Goal: Task Accomplishment & Management: Manage account settings

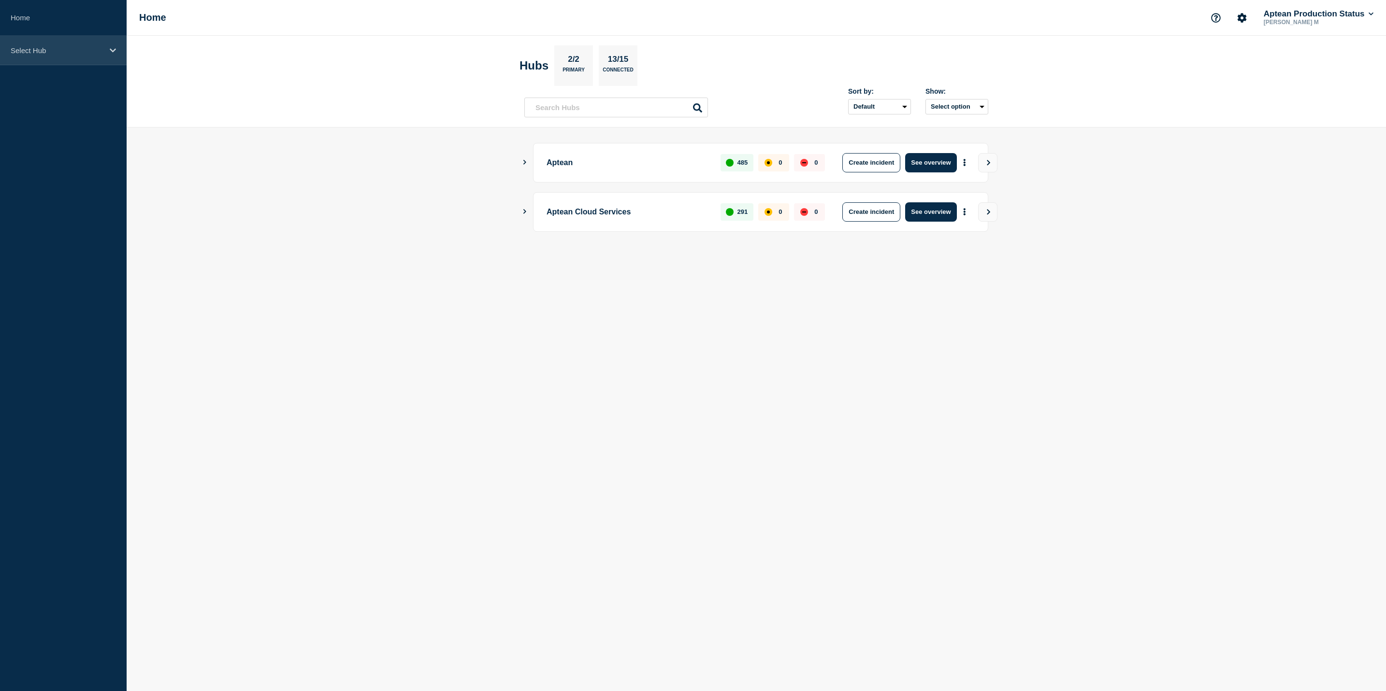
click at [86, 58] on div "Select Hub" at bounding box center [63, 50] width 127 height 29
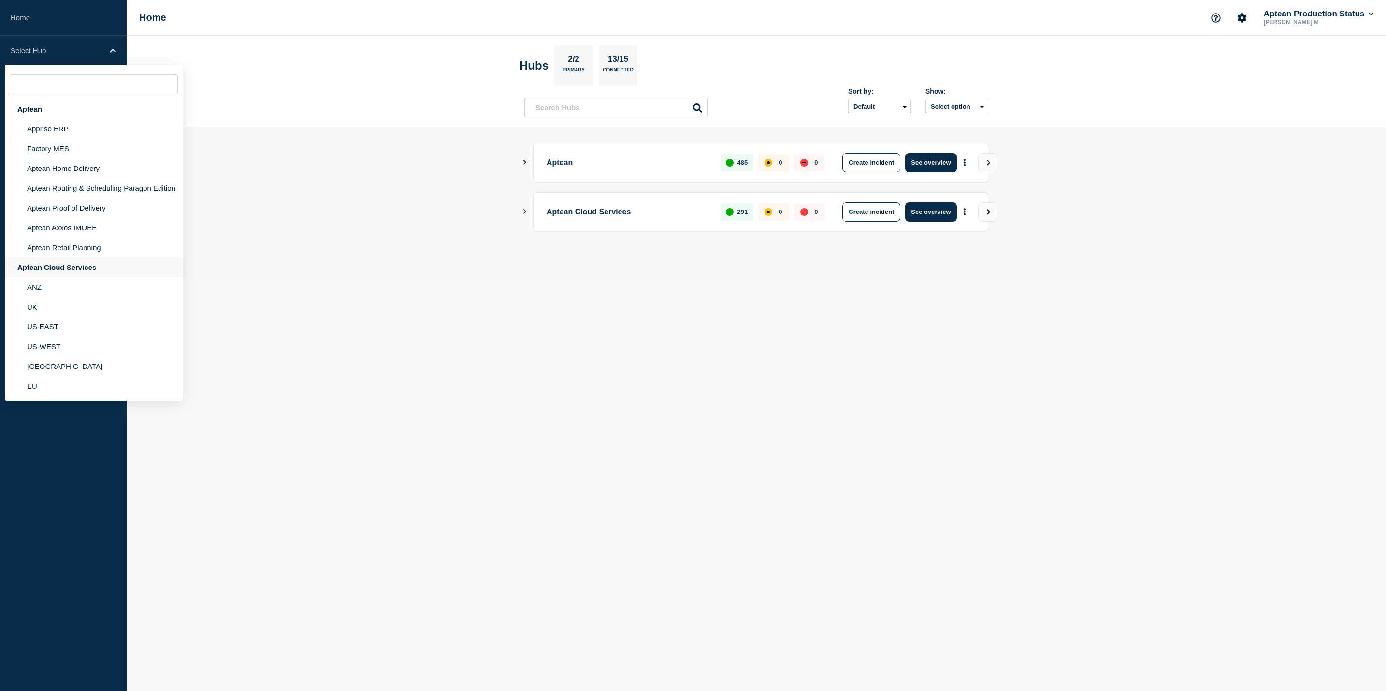
click at [107, 268] on div "Aptean Cloud Services" at bounding box center [94, 267] width 178 height 20
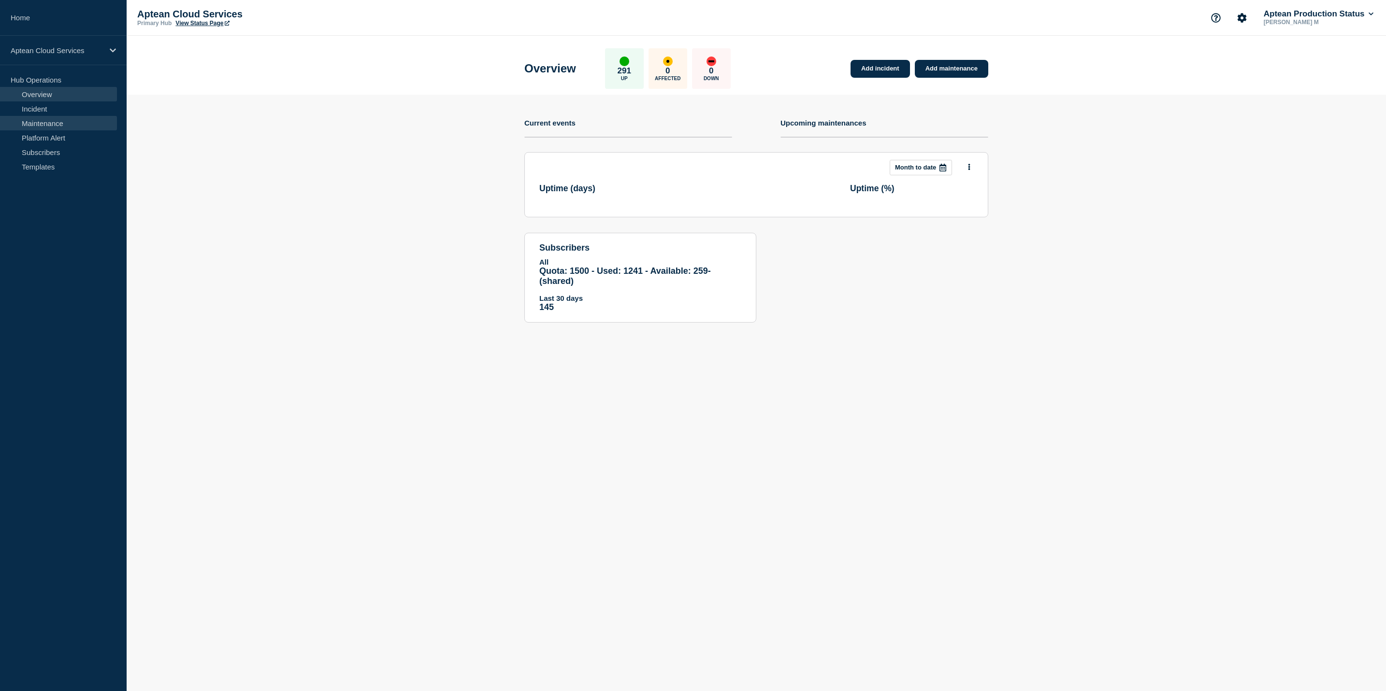
drag, startPoint x: 40, startPoint y: 124, endPoint x: 48, endPoint y: 124, distance: 8.2
click at [40, 124] on link "Maintenance" at bounding box center [58, 123] width 117 height 14
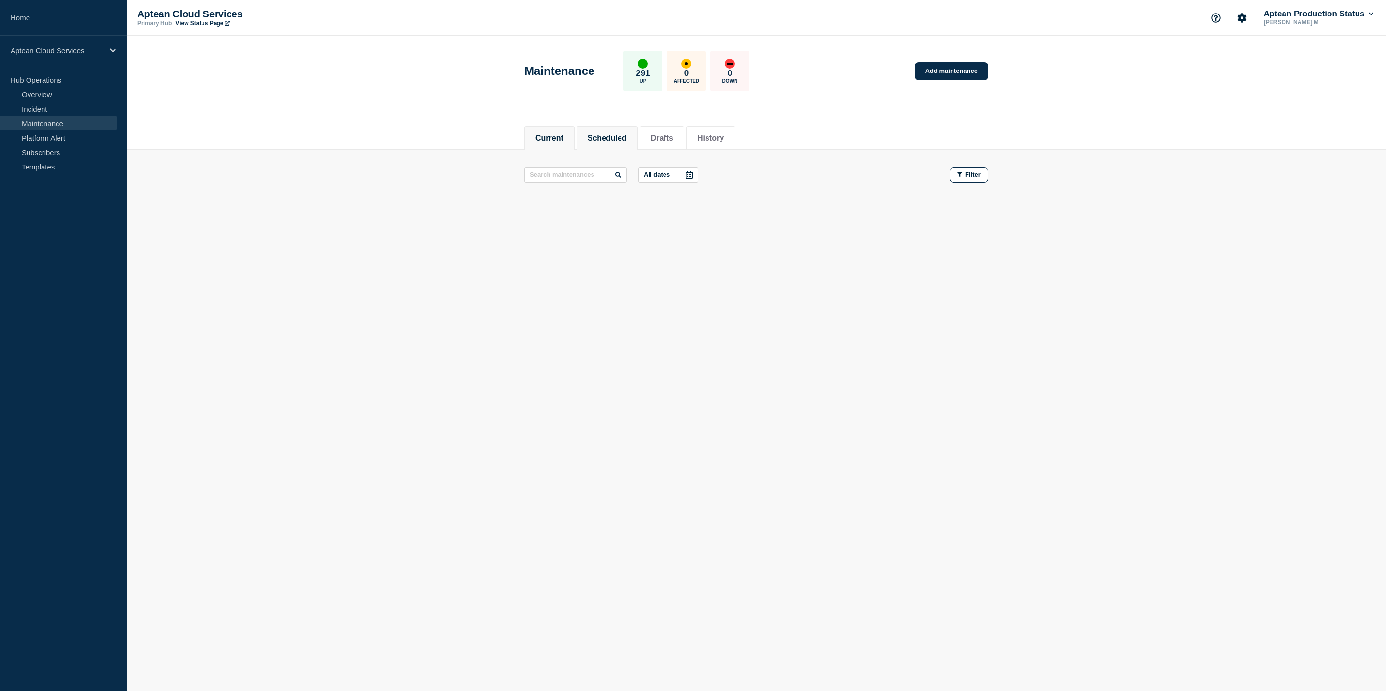
click at [614, 135] on button "Scheduled" at bounding box center [606, 138] width 39 height 9
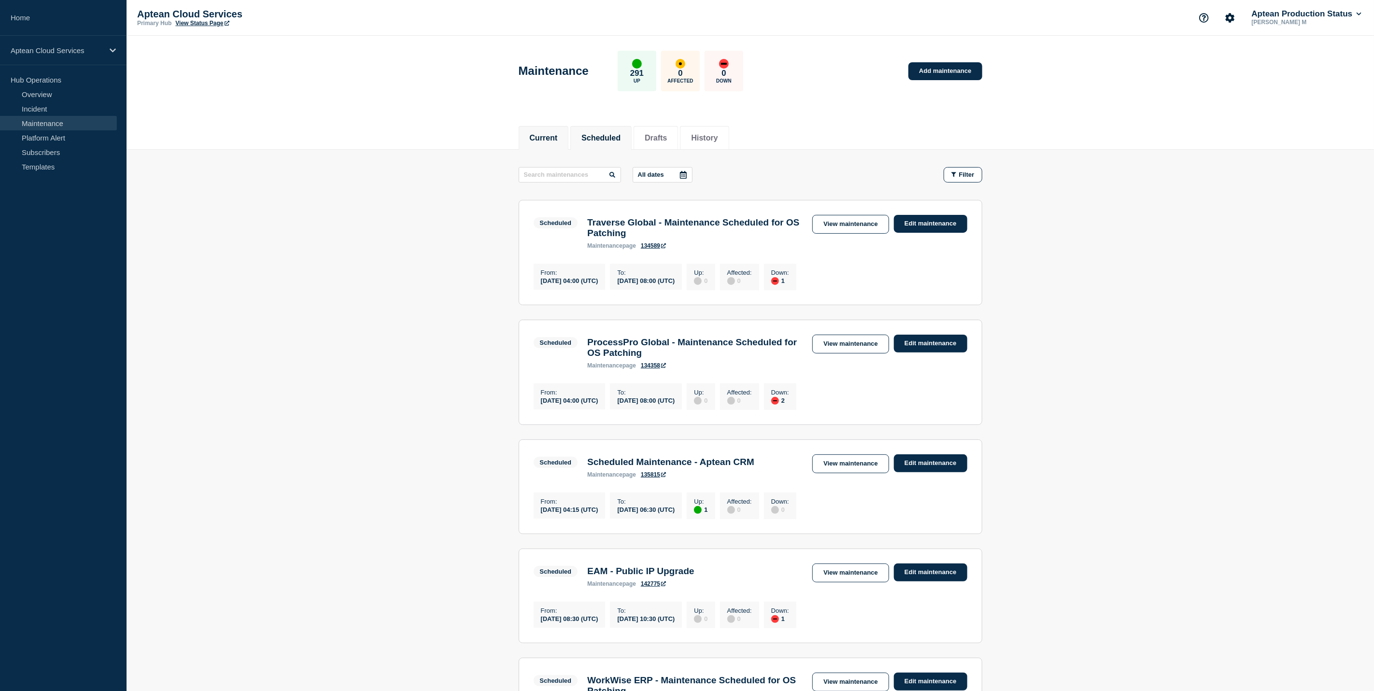
click at [569, 137] on li "Current" at bounding box center [544, 138] width 50 height 24
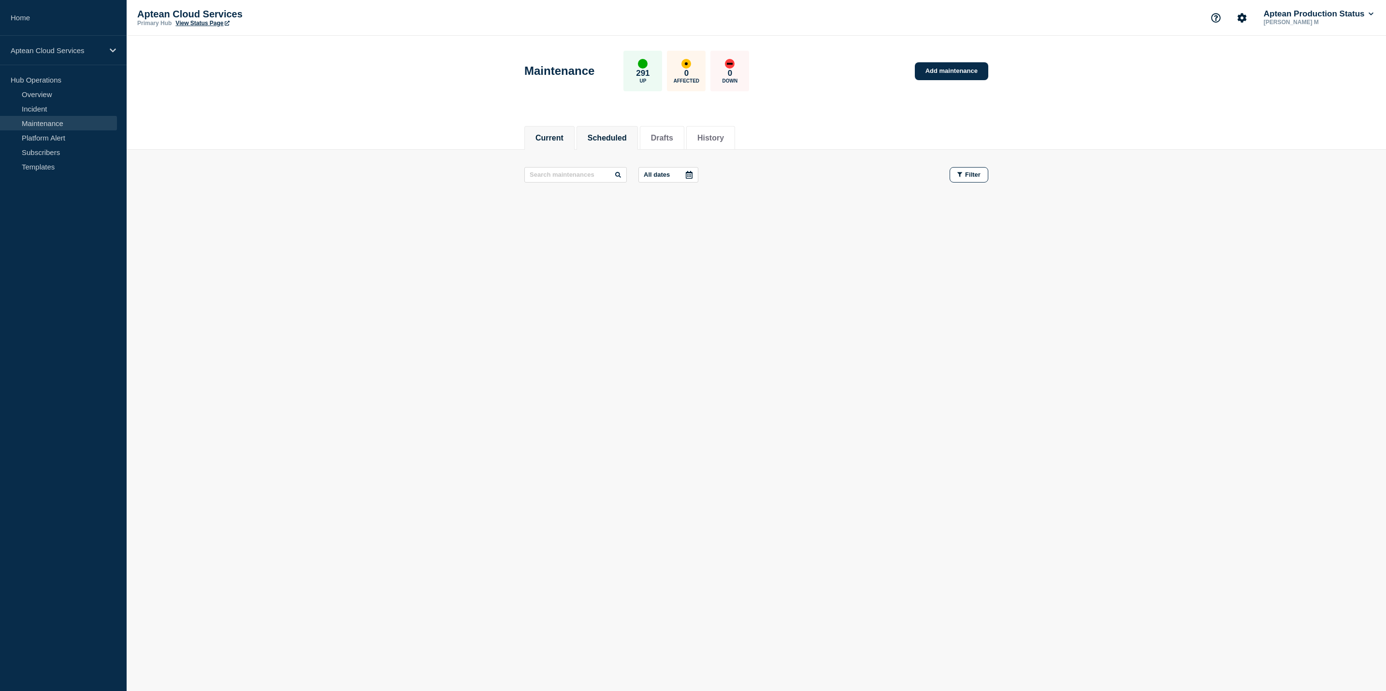
click at [612, 134] on button "Scheduled" at bounding box center [606, 138] width 39 height 9
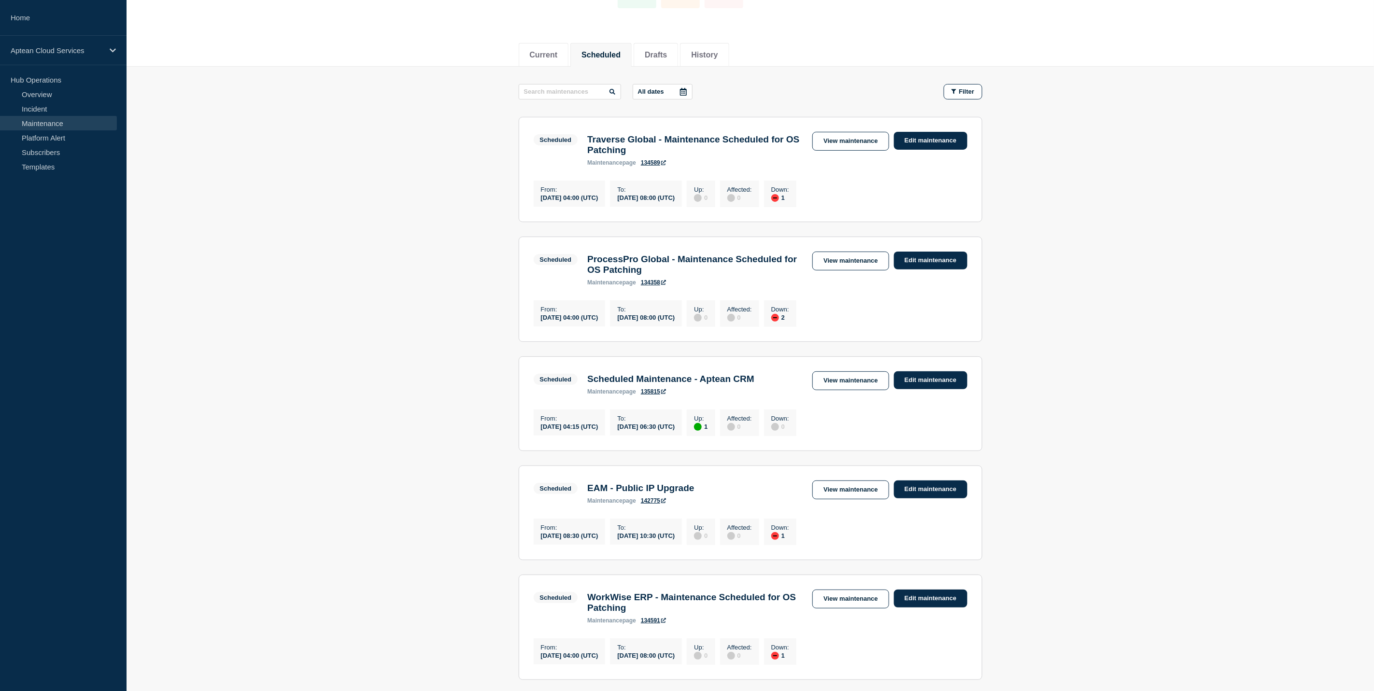
scroll to position [145, 0]
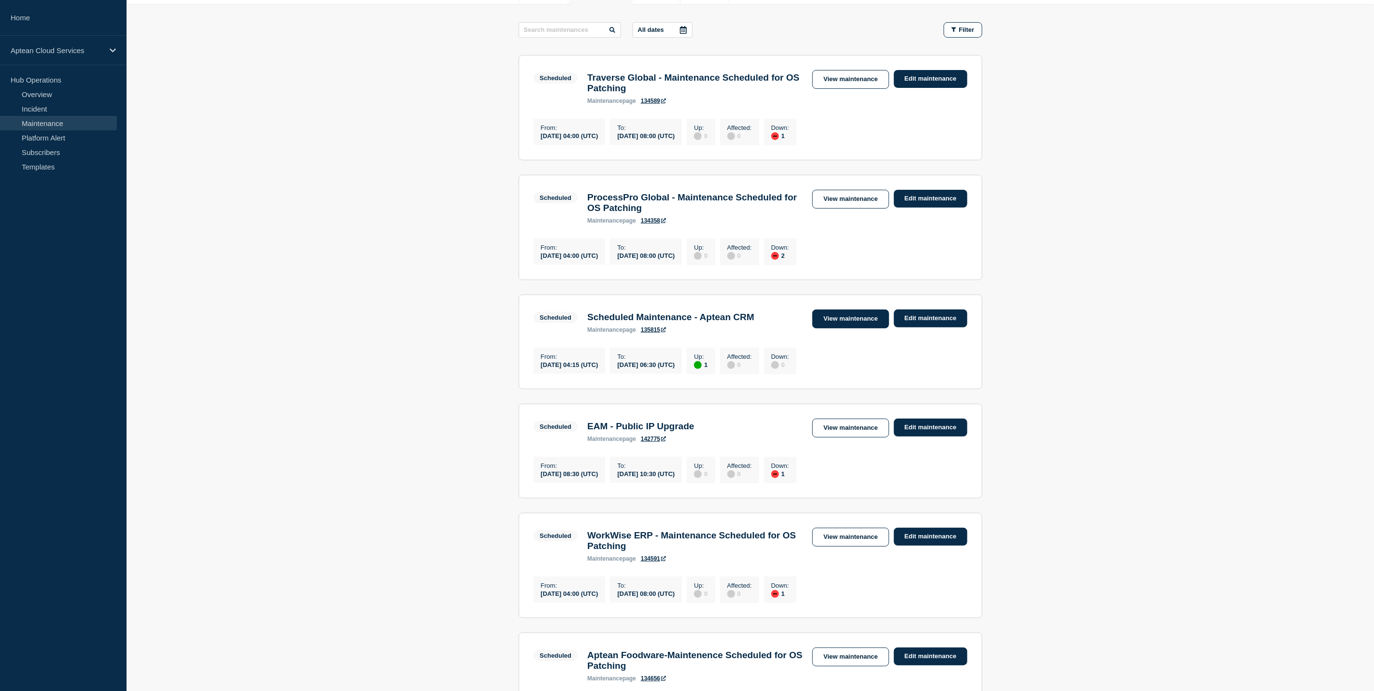
click at [817, 329] on link "View maintenance" at bounding box center [851, 319] width 76 height 19
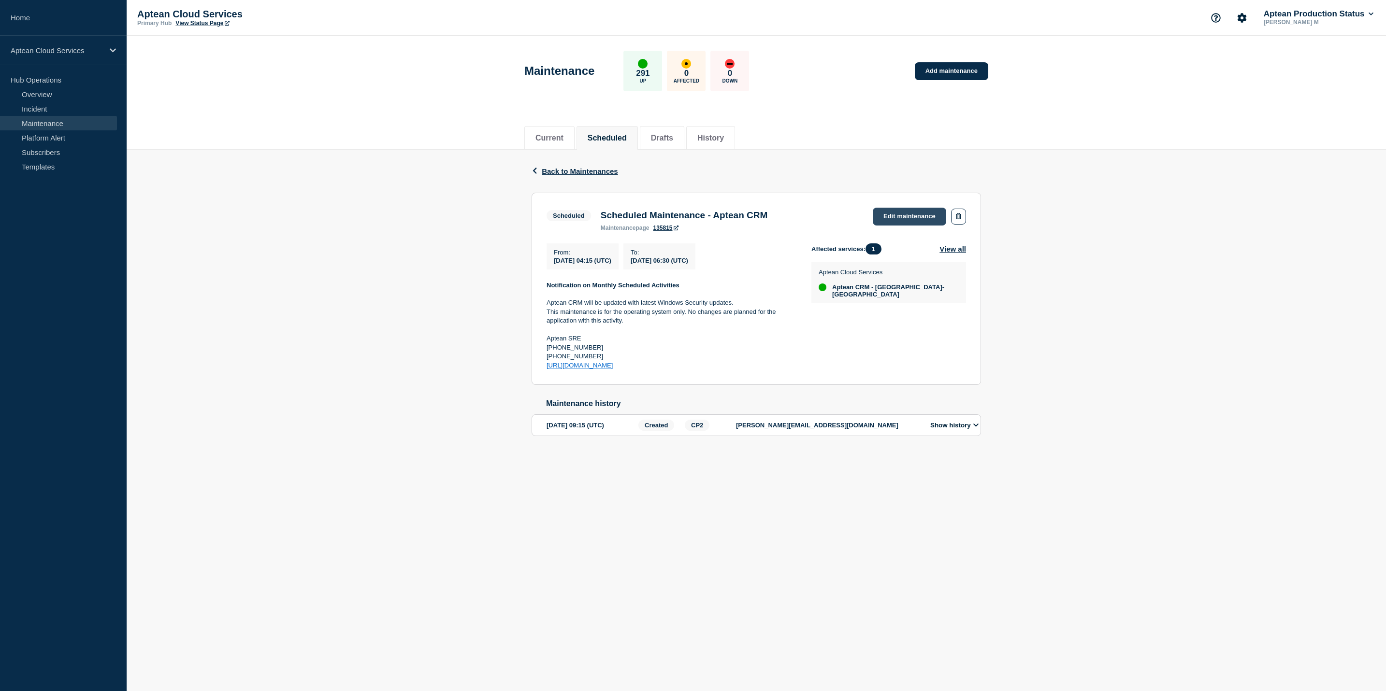
click at [903, 219] on link "Edit maintenance" at bounding box center [908, 217] width 73 height 18
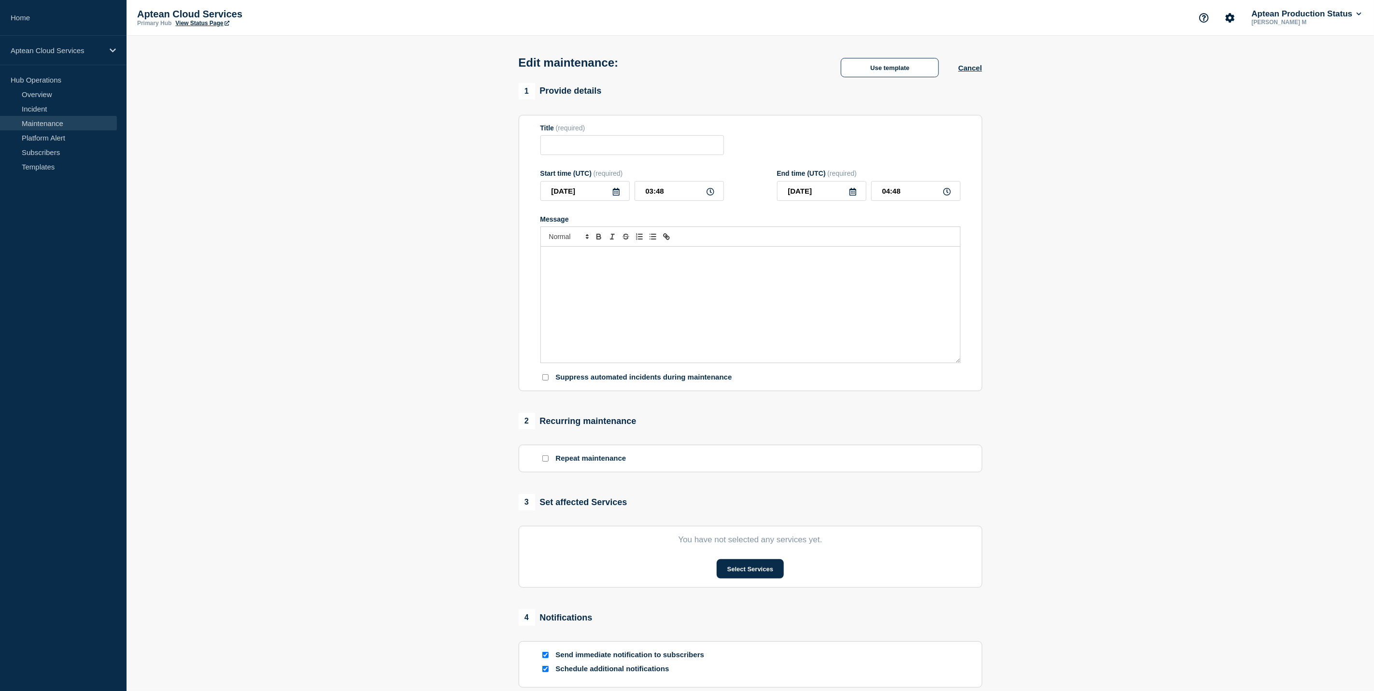
type input "Scheduled Maintenance - Aptean CRM"
type input "04:15"
type input "06:30"
checkbox input "true"
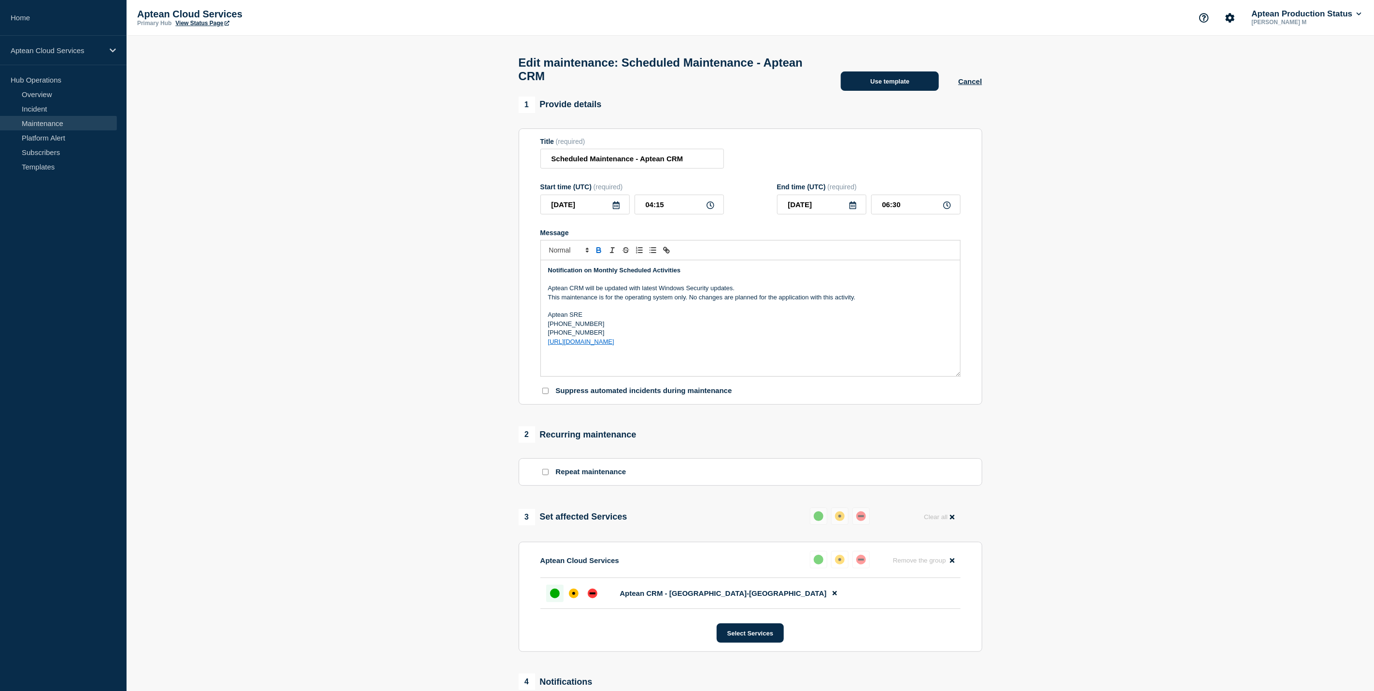
click at [879, 90] on button "Use template" at bounding box center [890, 80] width 98 height 19
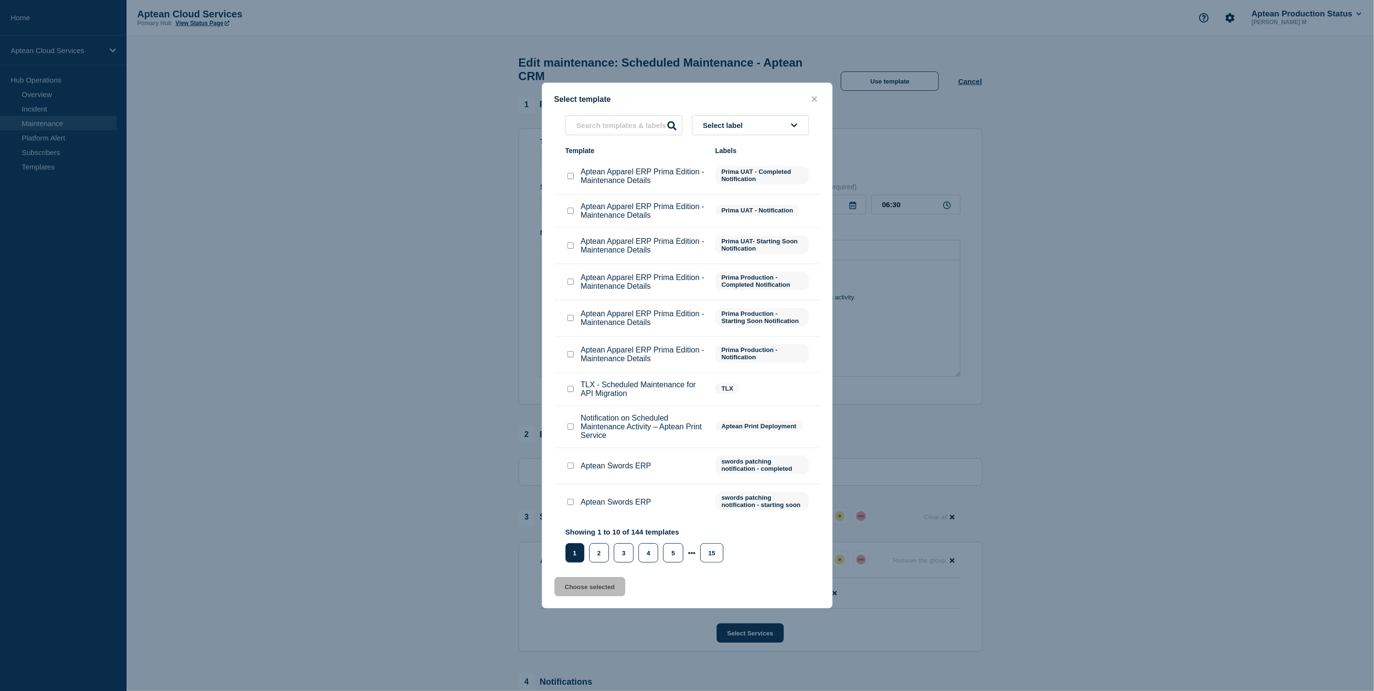
click at [606, 139] on div "Select label Template Labels Aptean Apparel ERP Prima Edition - Maintenance Det…" at bounding box center [687, 338] width 267 height 447
click at [603, 121] on input "text" at bounding box center [624, 125] width 117 height 20
type input "CRM"
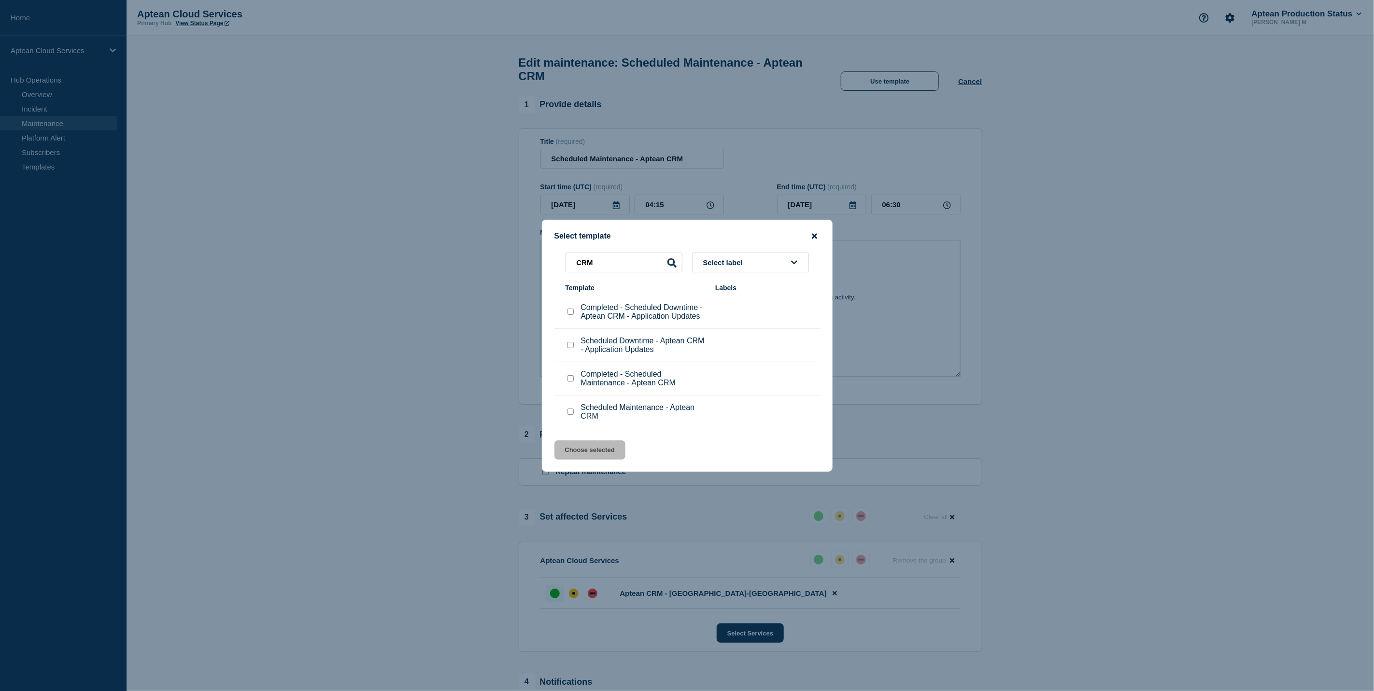
click at [816, 238] on icon "close button" at bounding box center [814, 236] width 5 height 8
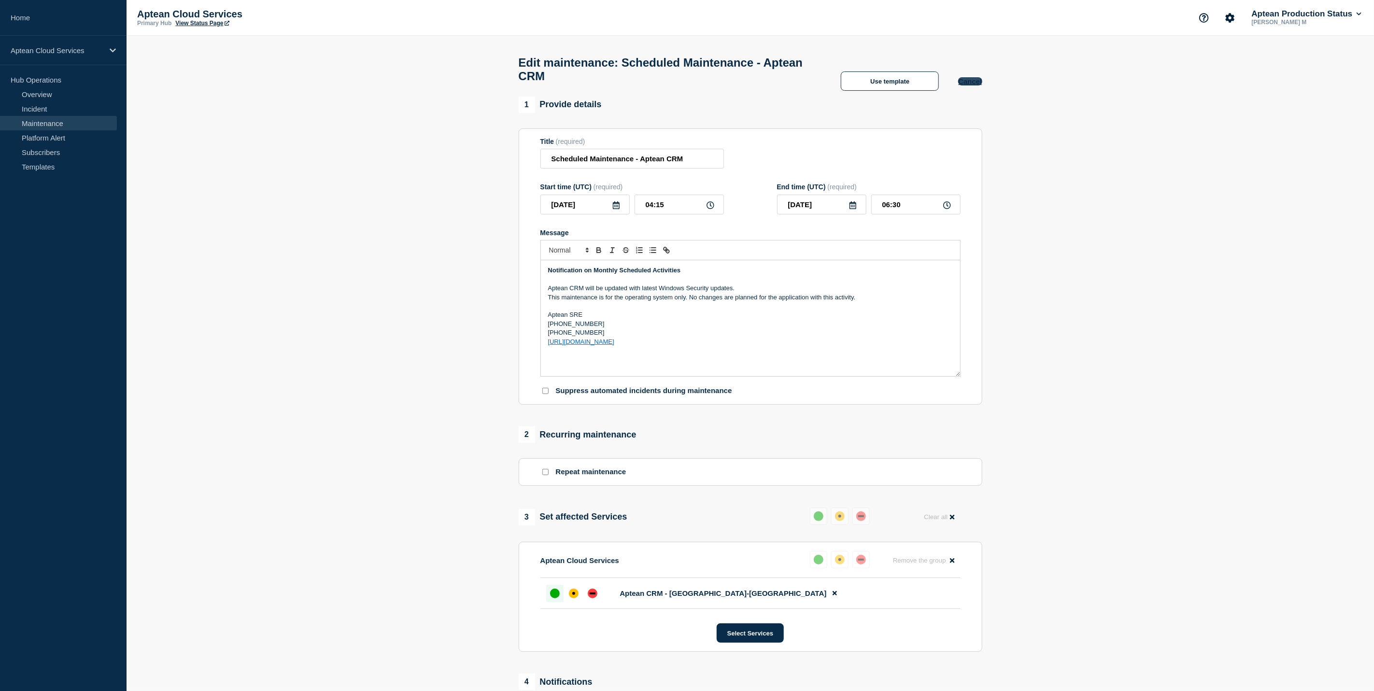
click at [973, 86] on button "Cancel" at bounding box center [970, 81] width 24 height 8
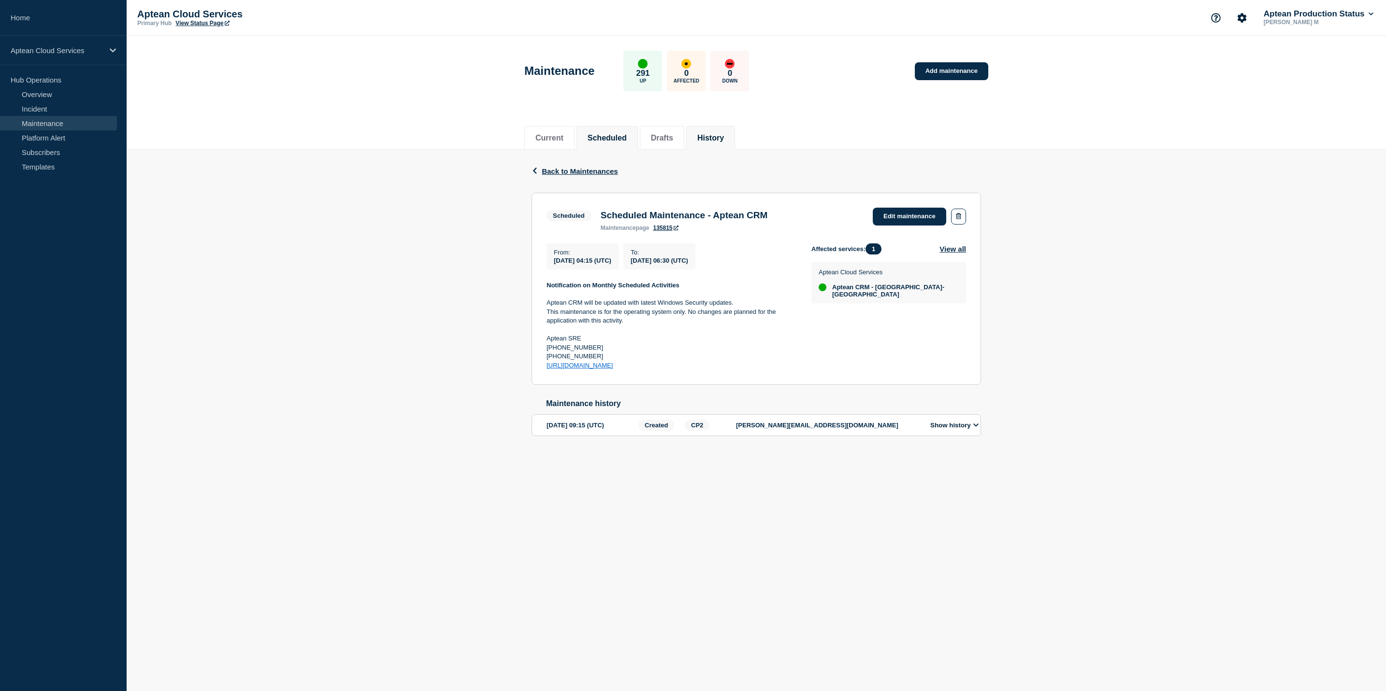
click at [722, 142] on button "History" at bounding box center [710, 138] width 27 height 9
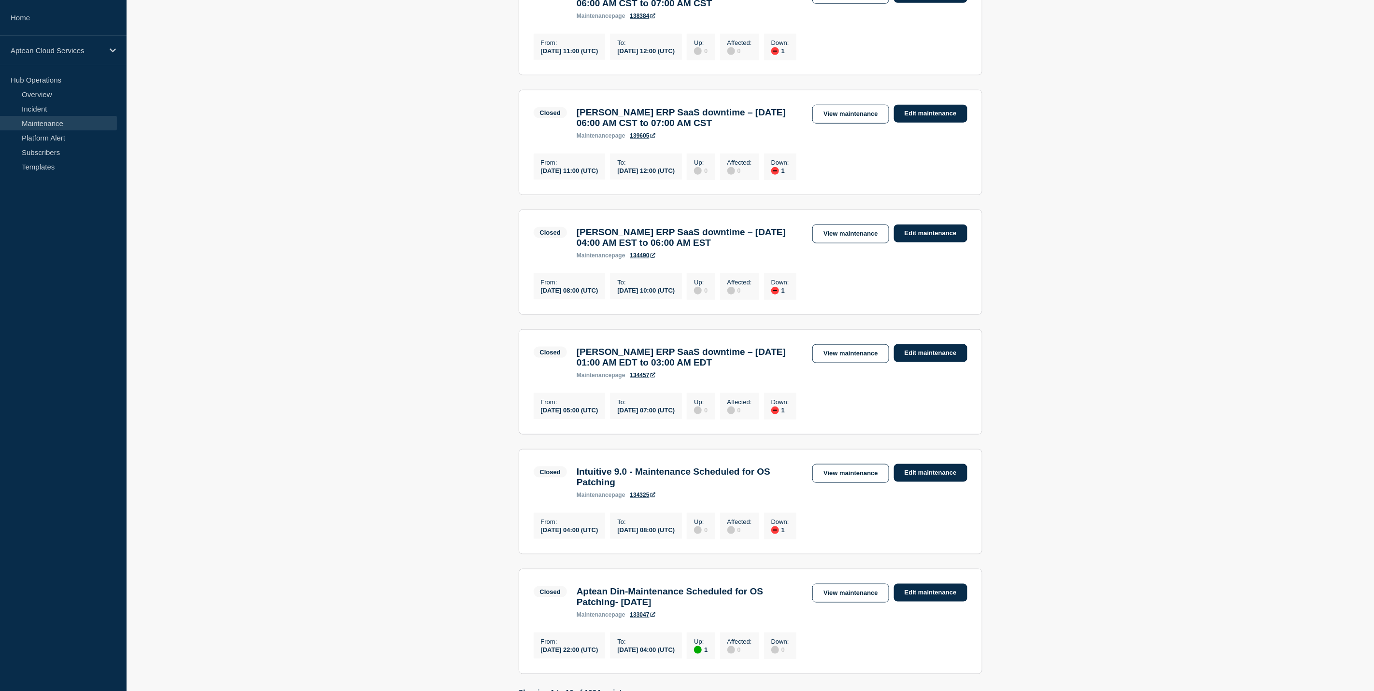
scroll to position [883, 0]
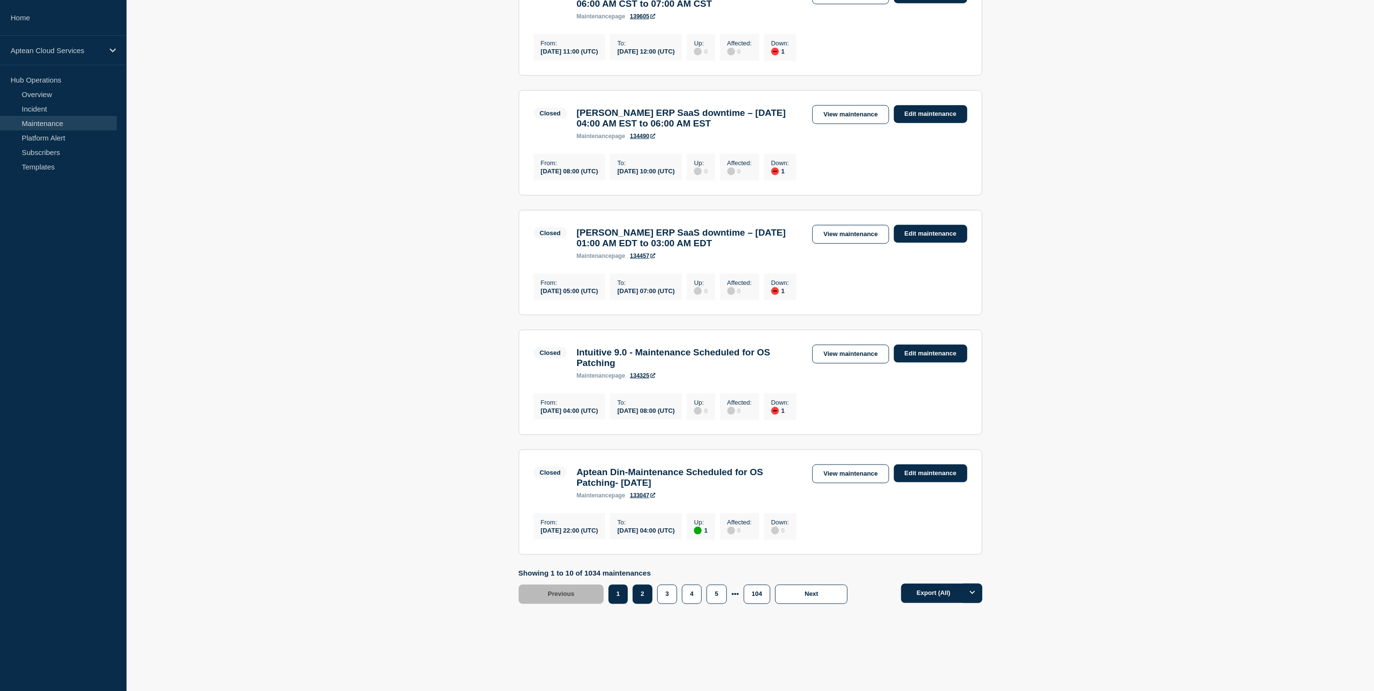
click at [639, 585] on button "2" at bounding box center [643, 594] width 20 height 19
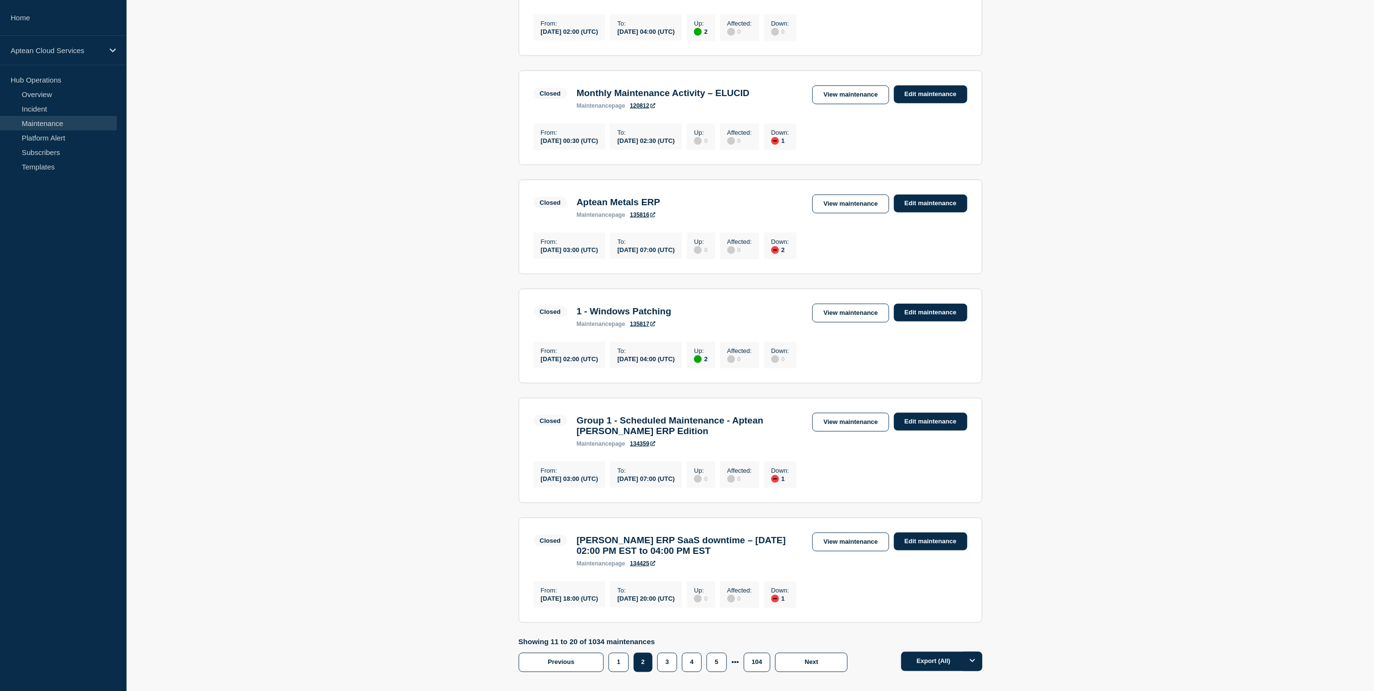
scroll to position [843, 0]
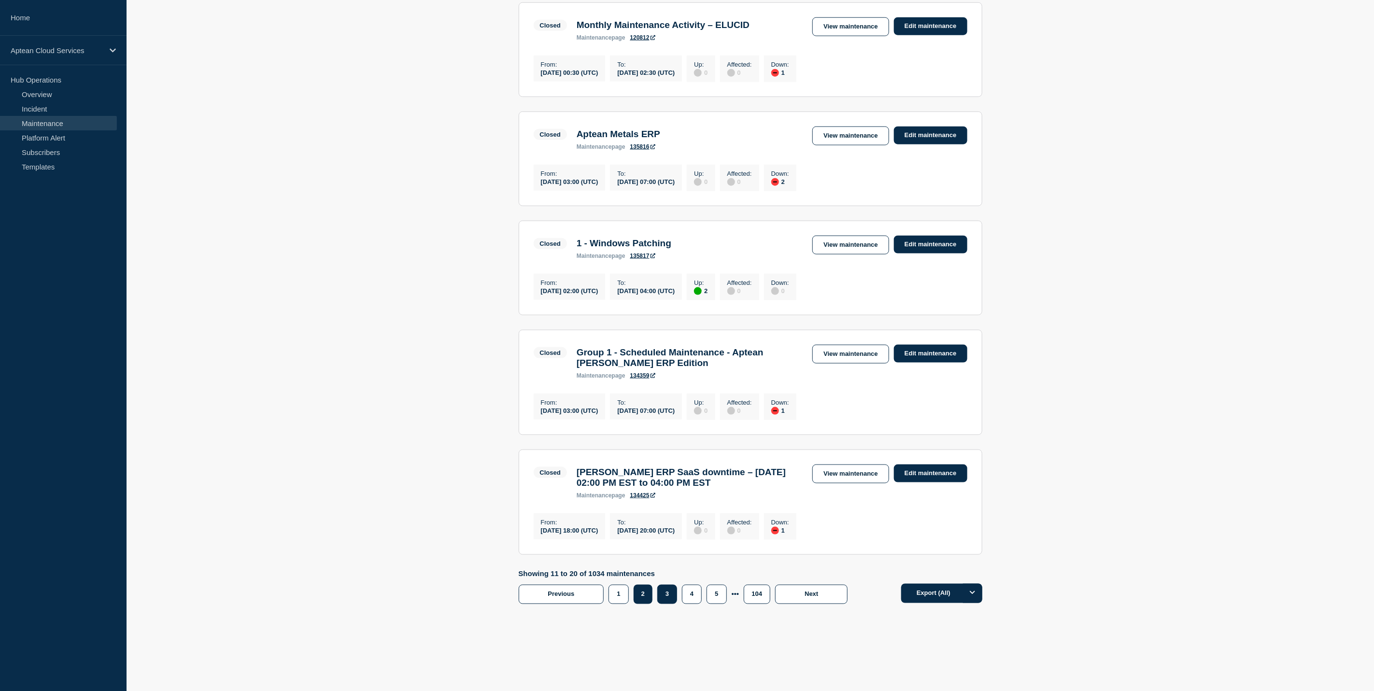
click at [674, 592] on button "3" at bounding box center [667, 594] width 20 height 19
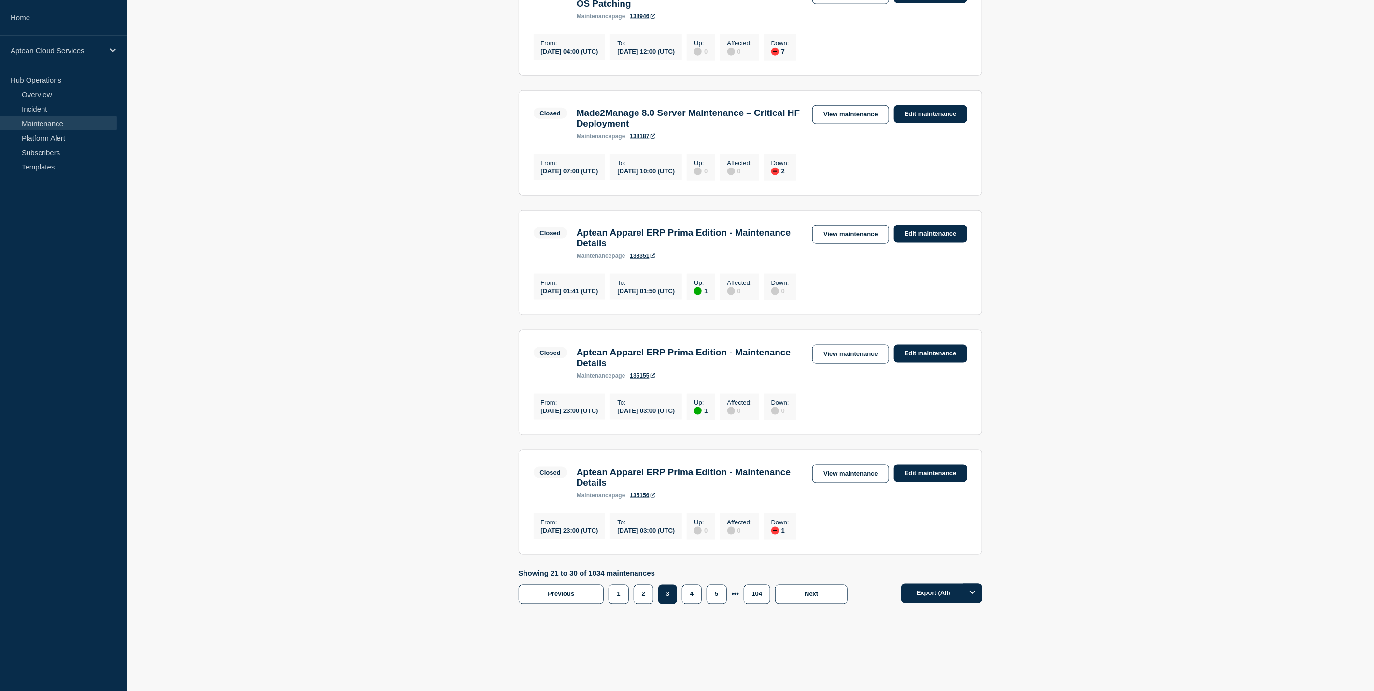
scroll to position [896, 0]
click at [690, 602] on button "4" at bounding box center [692, 594] width 20 height 19
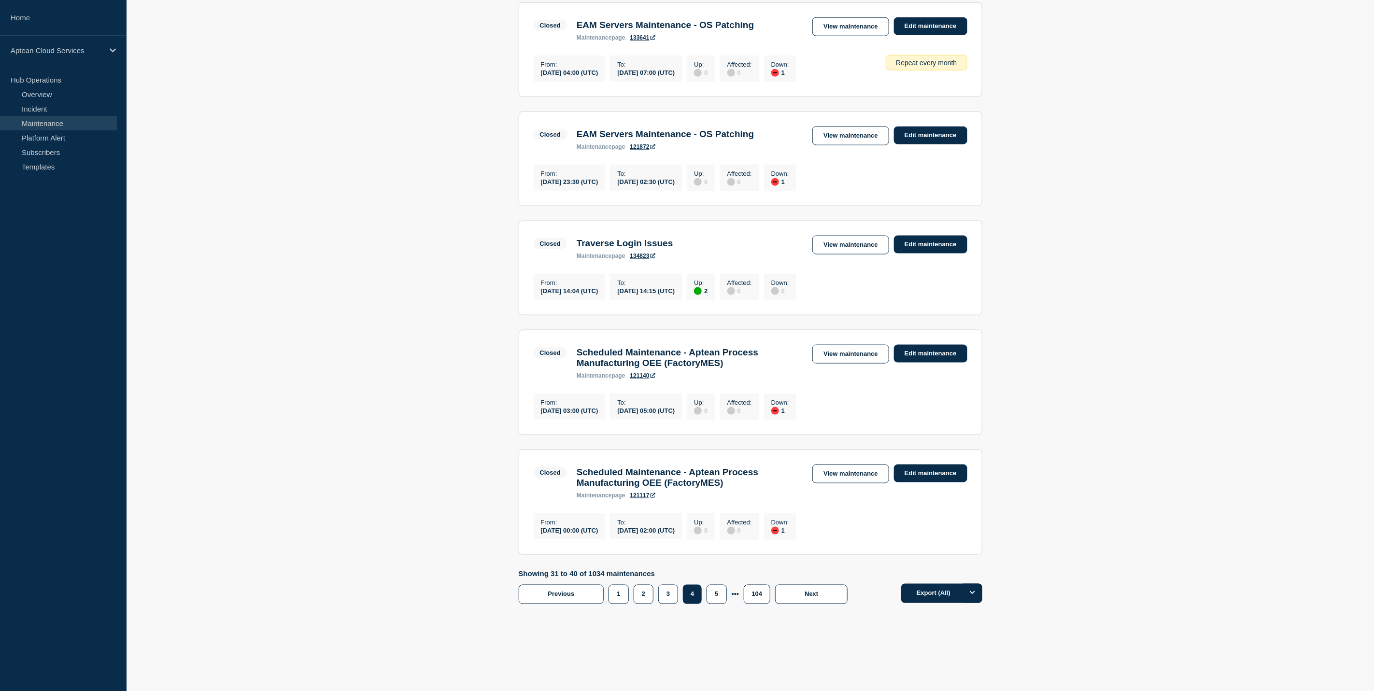
scroll to position [857, 0]
click at [720, 593] on button "5" at bounding box center [717, 594] width 20 height 19
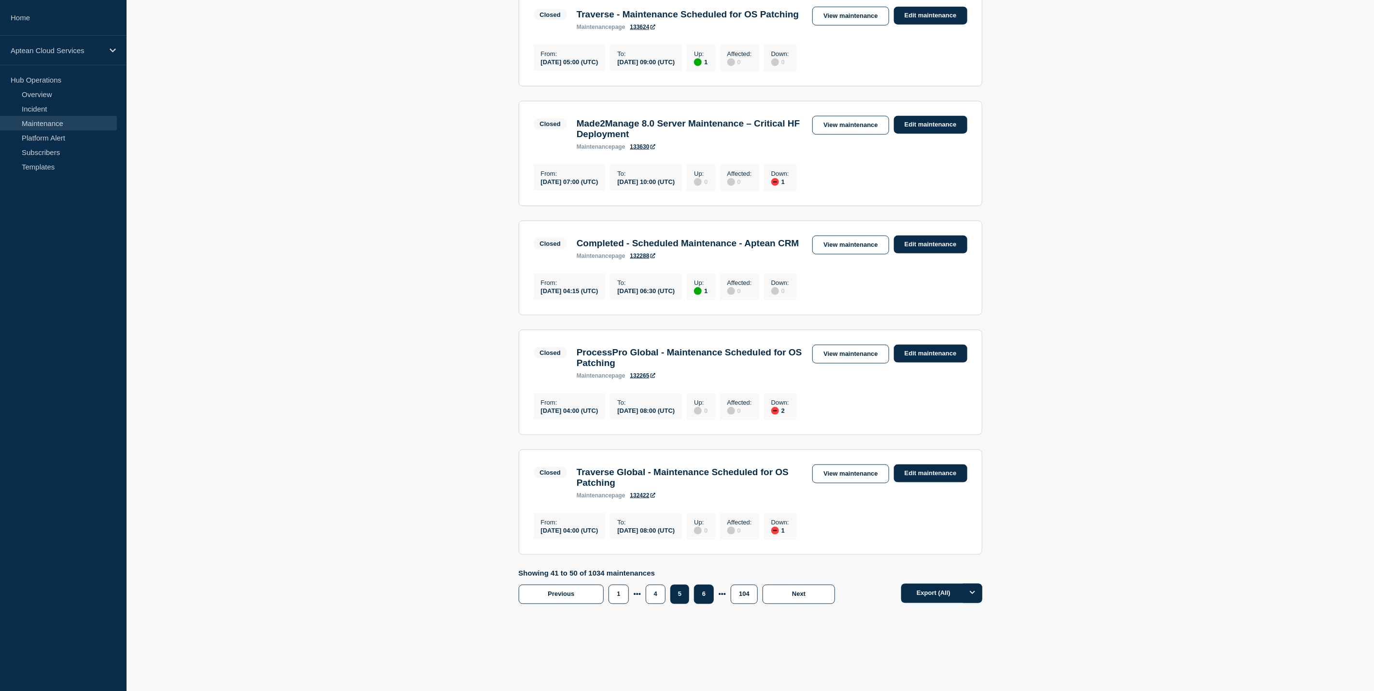
click at [706, 604] on button "6" at bounding box center [704, 594] width 20 height 19
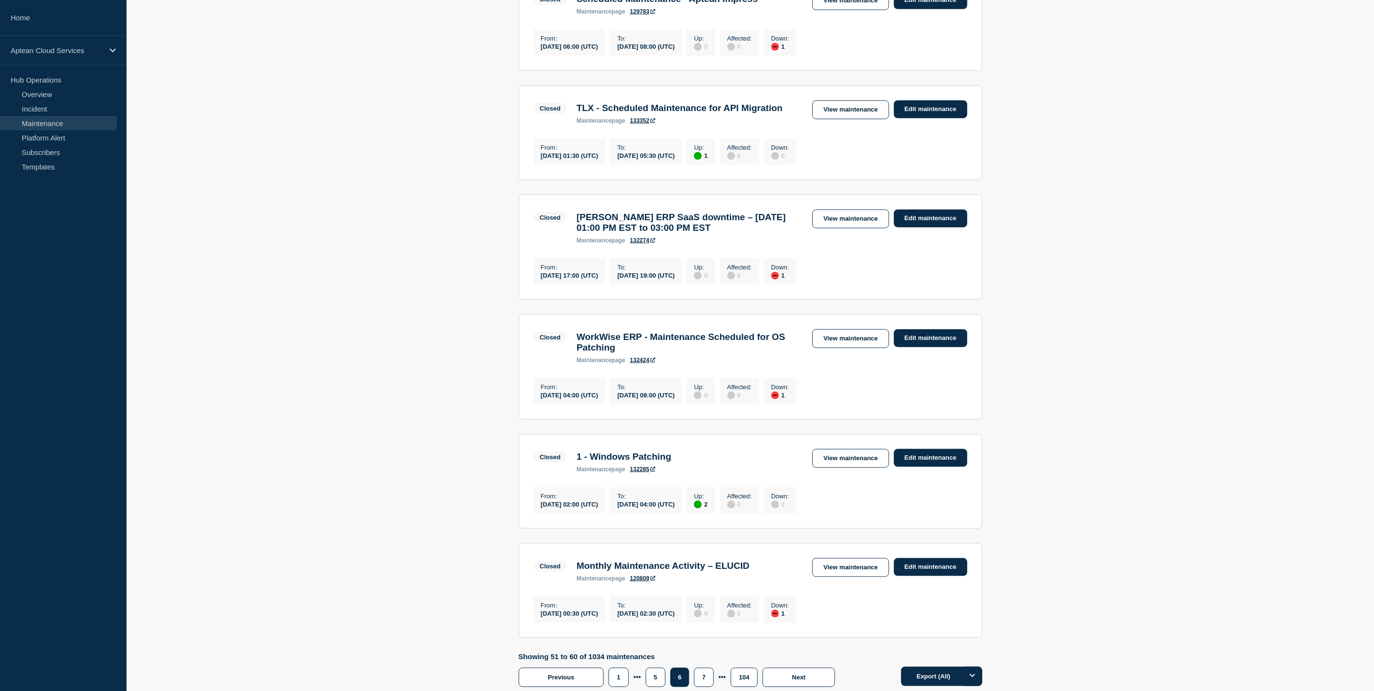
scroll to position [830, 0]
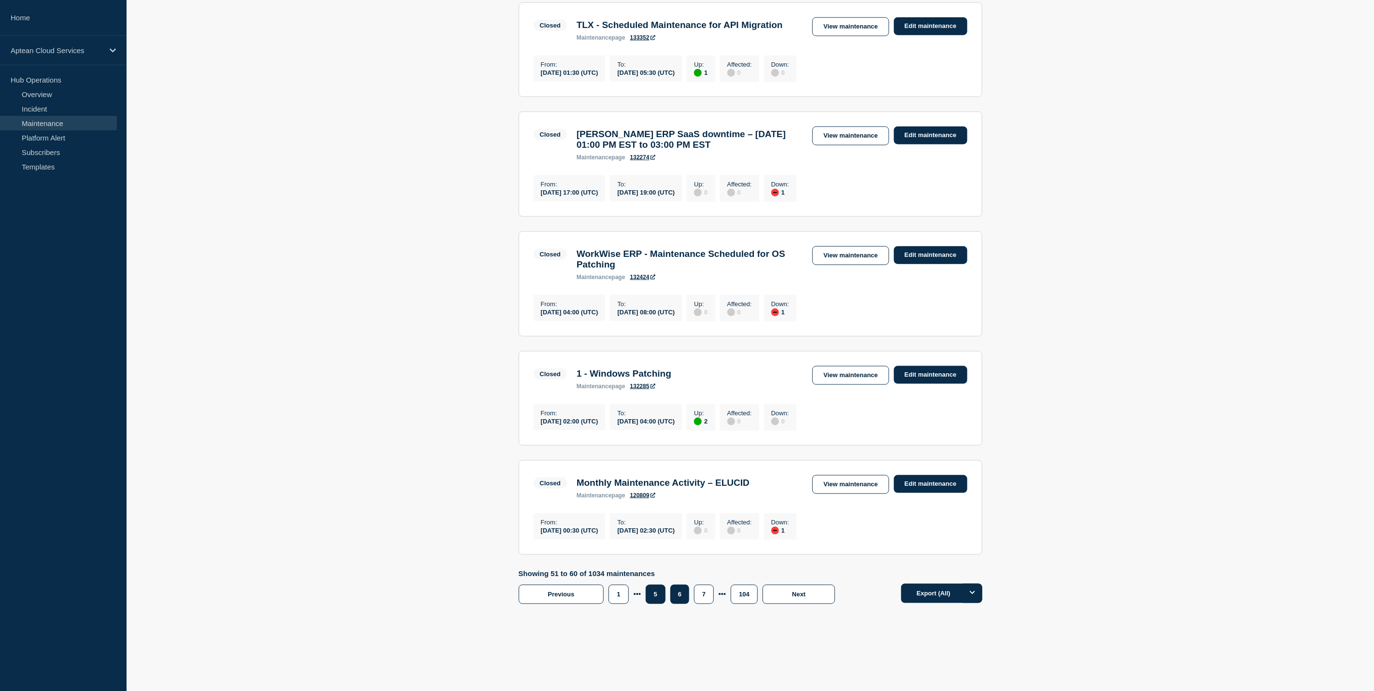
click at [664, 596] on button "5" at bounding box center [656, 594] width 20 height 19
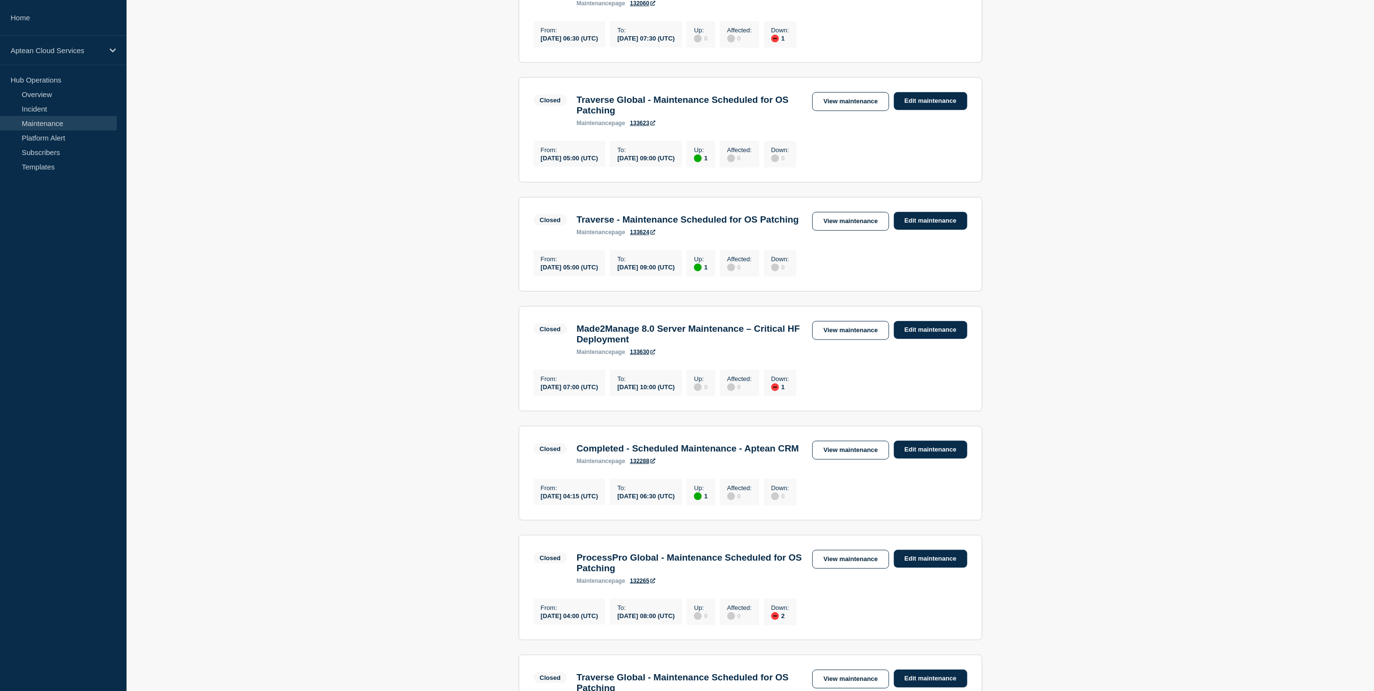
scroll to position [758, 0]
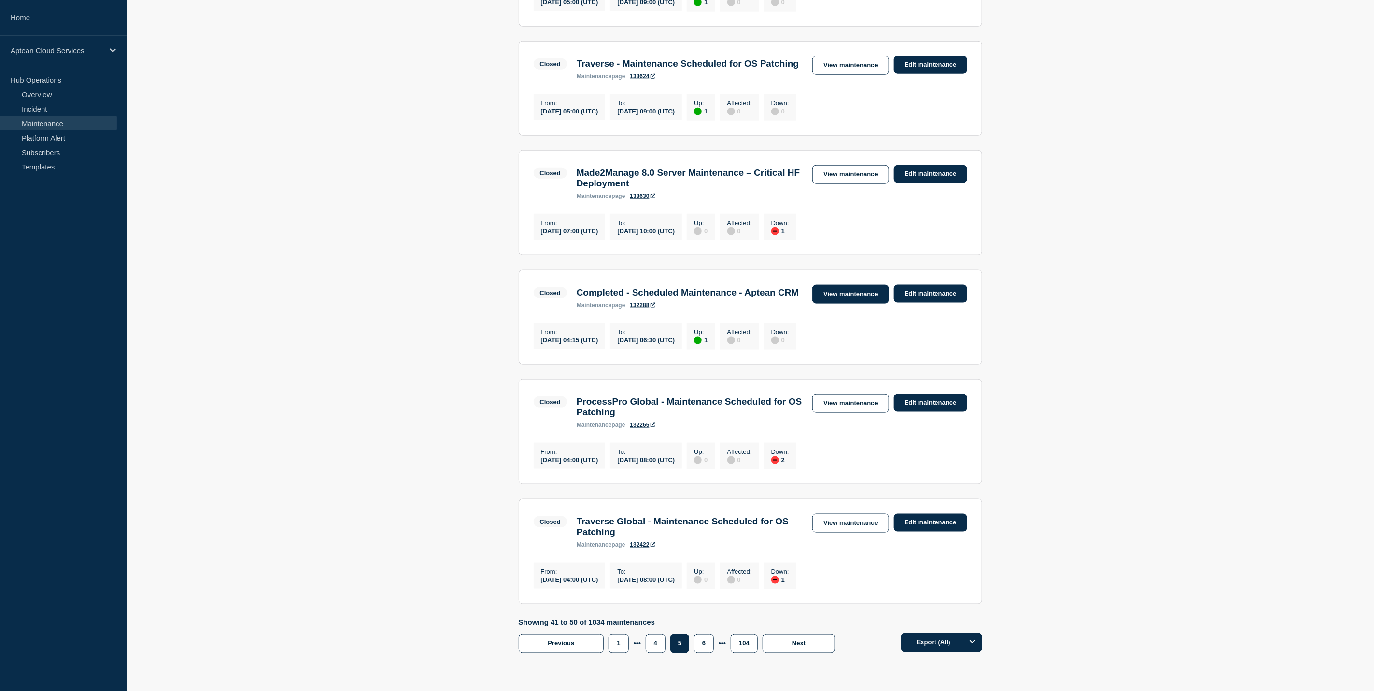
click at [827, 304] on link "View maintenance" at bounding box center [851, 294] width 76 height 19
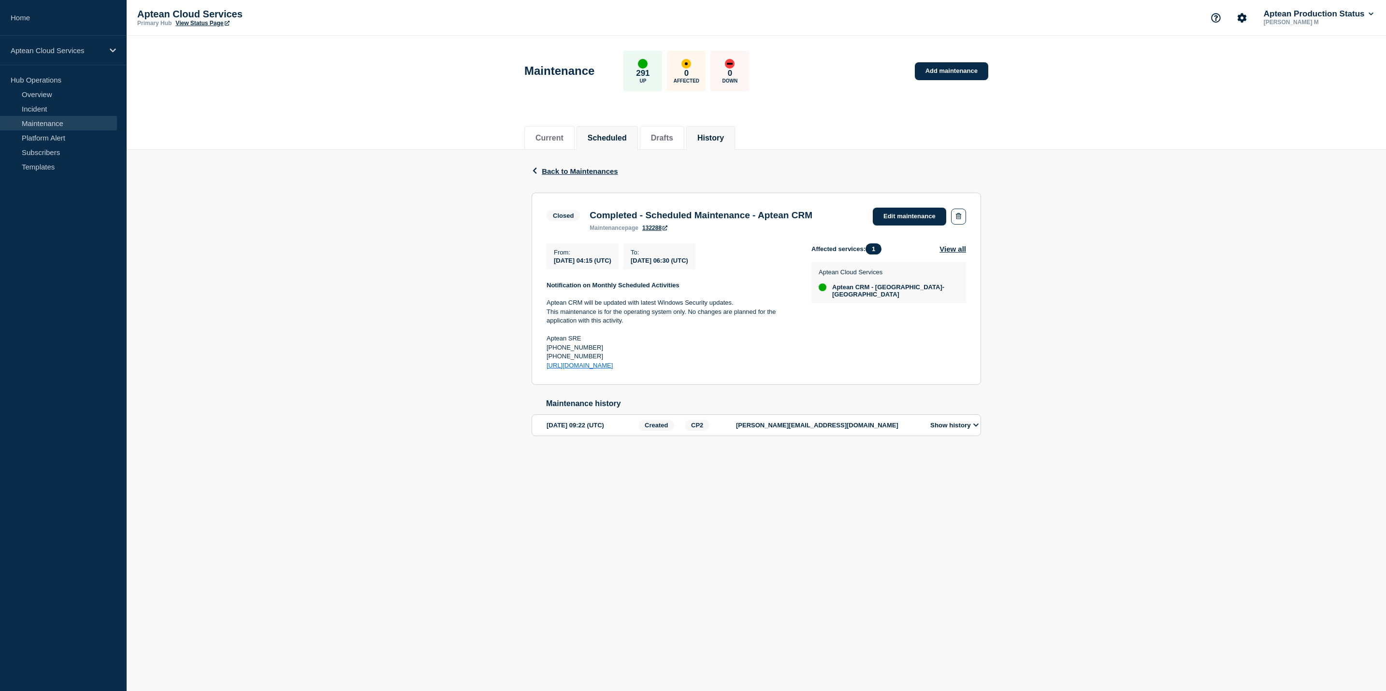
click at [612, 135] on button "Scheduled" at bounding box center [606, 138] width 39 height 9
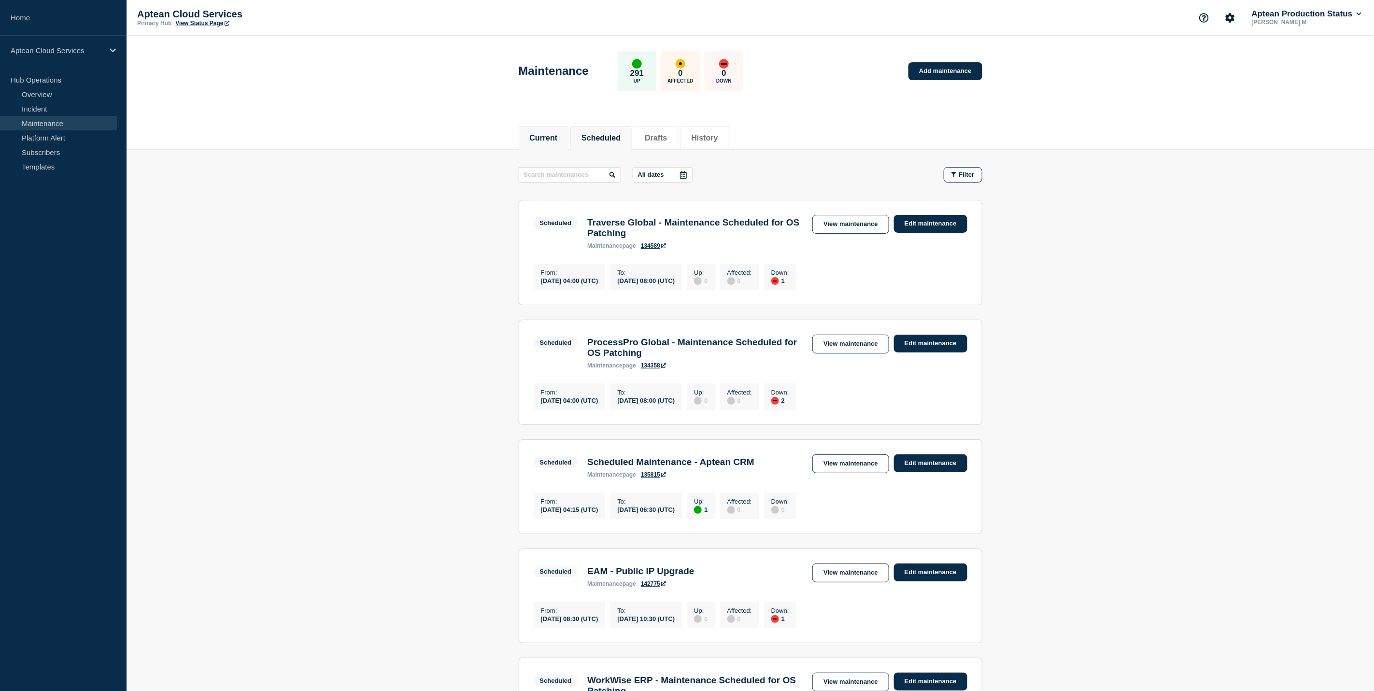
click at [558, 139] on button "Current" at bounding box center [544, 138] width 28 height 9
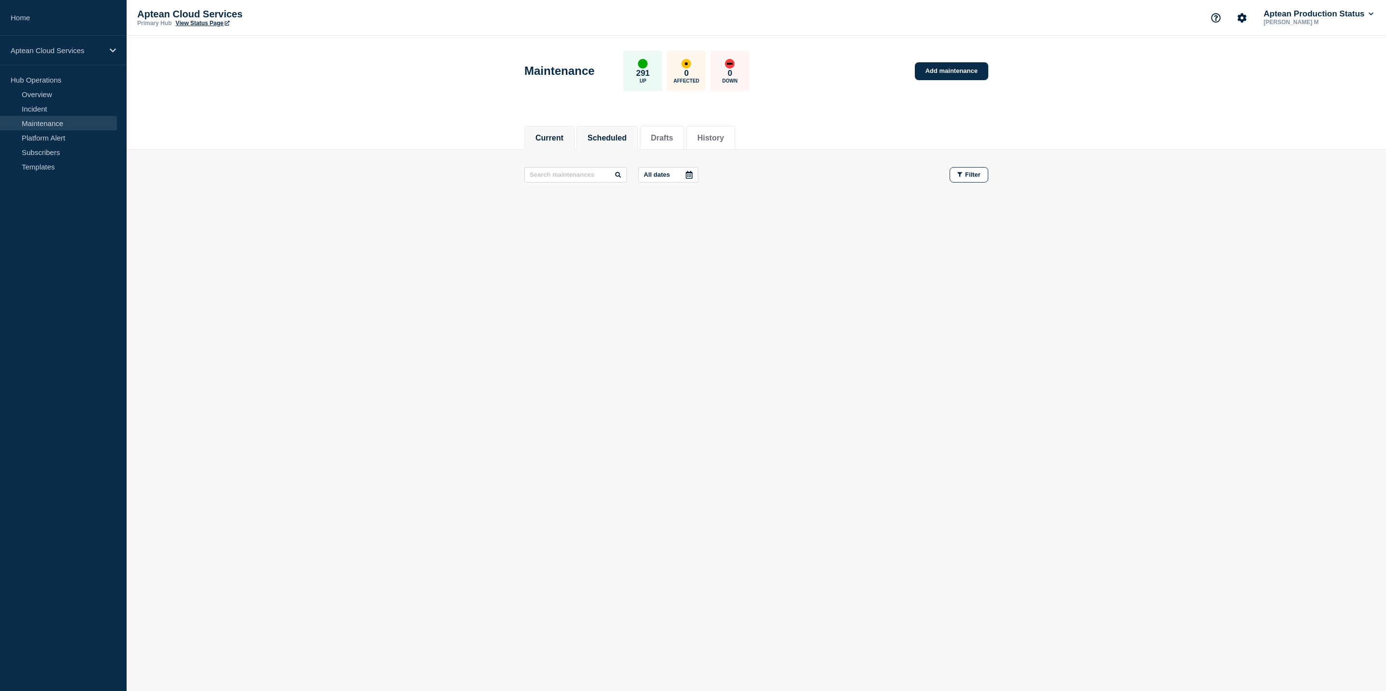
click at [606, 141] on button "Scheduled" at bounding box center [606, 138] width 39 height 9
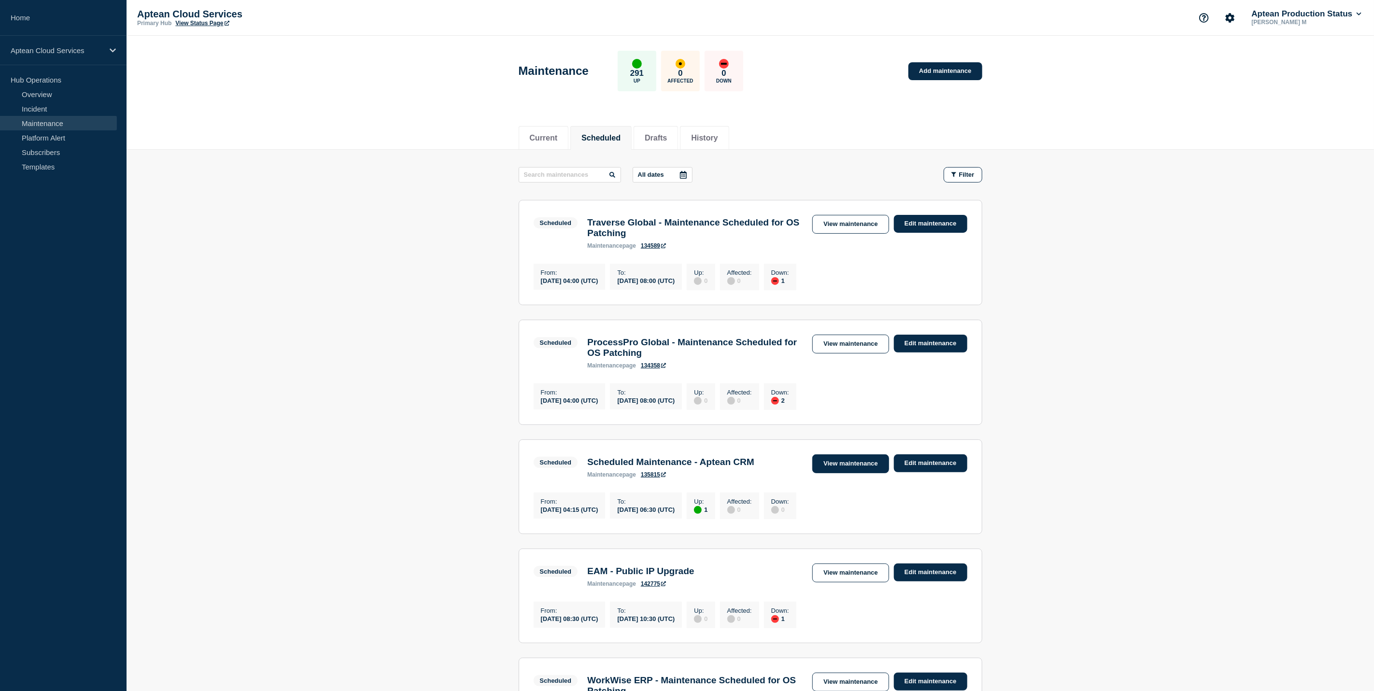
click at [860, 473] on link "View maintenance" at bounding box center [851, 464] width 76 height 19
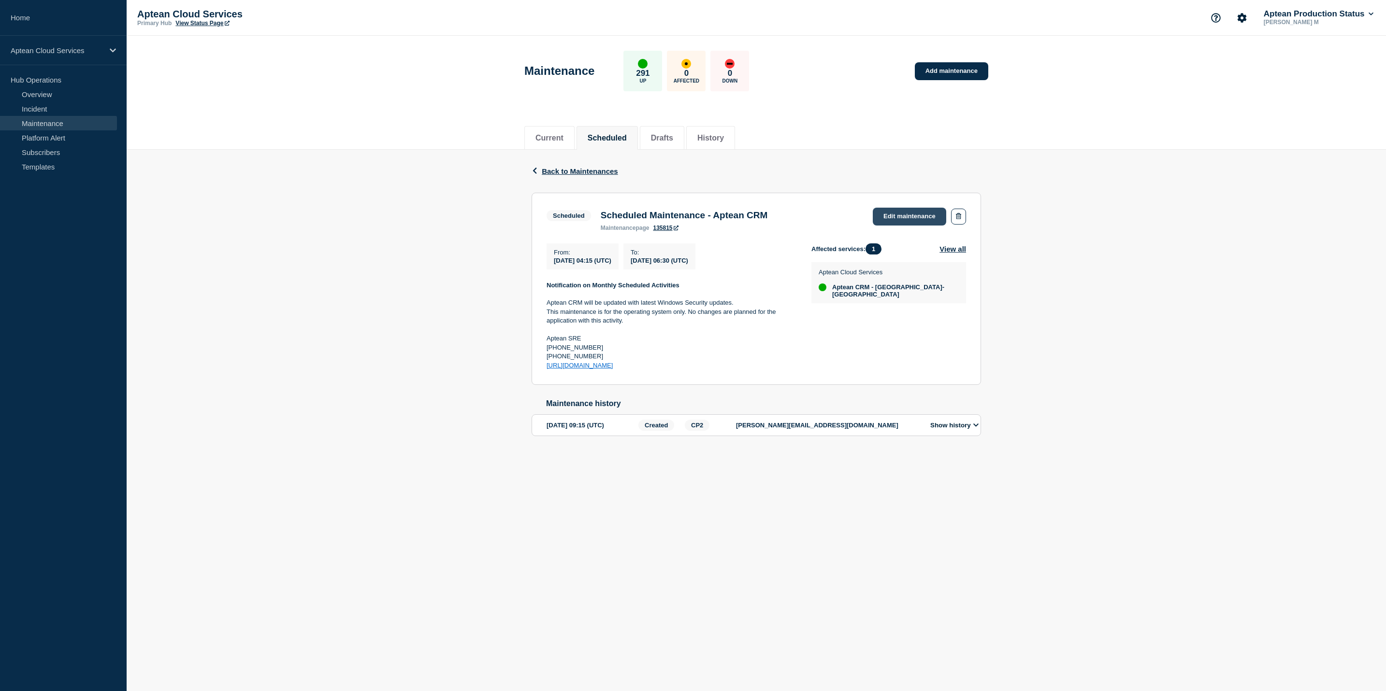
click at [886, 213] on link "Edit maintenance" at bounding box center [908, 217] width 73 height 18
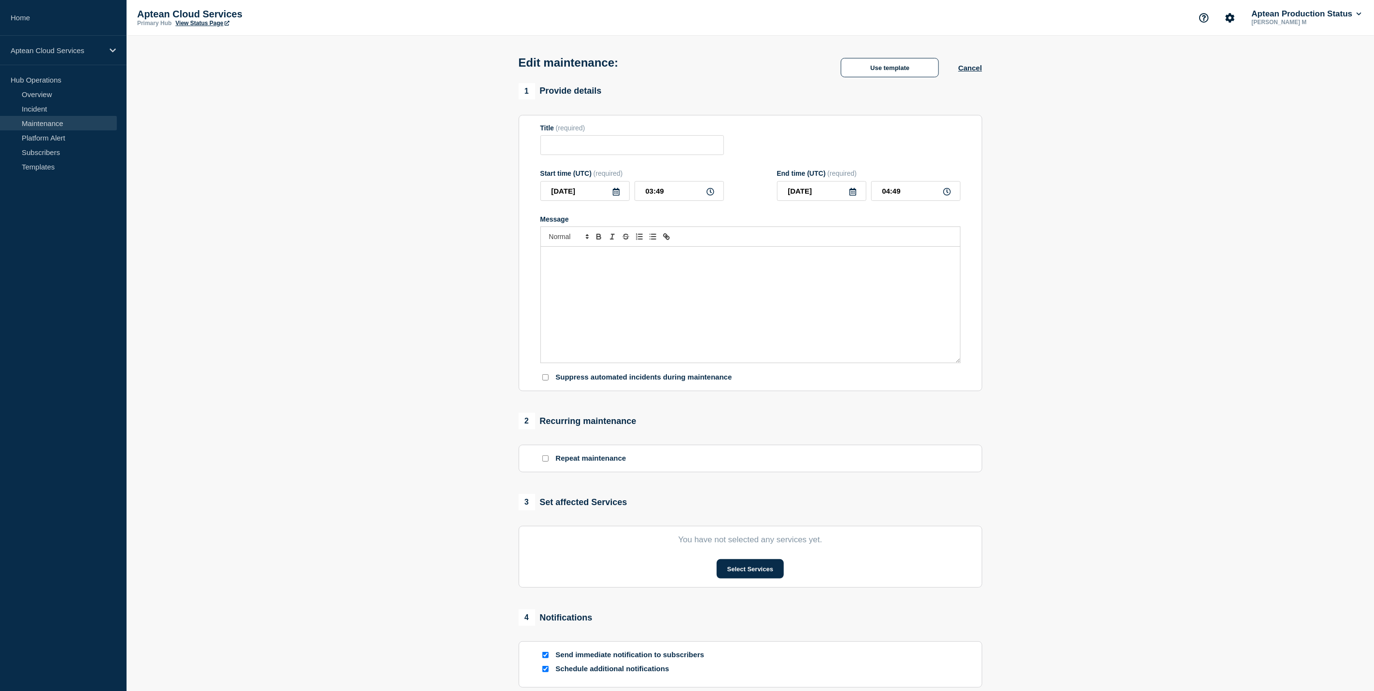
type input "Scheduled Maintenance - Aptean CRM"
type input "04:15"
type input "06:30"
checkbox input "true"
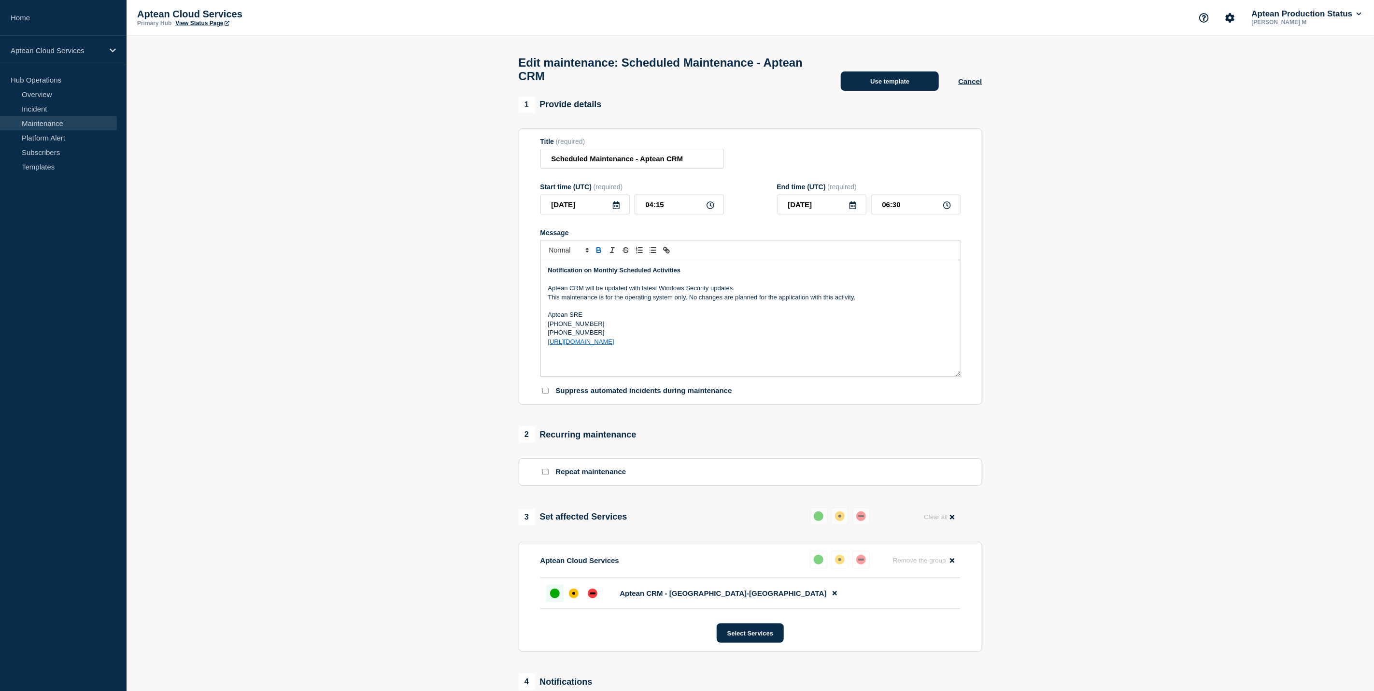
click at [874, 91] on button "Use template" at bounding box center [890, 80] width 98 height 19
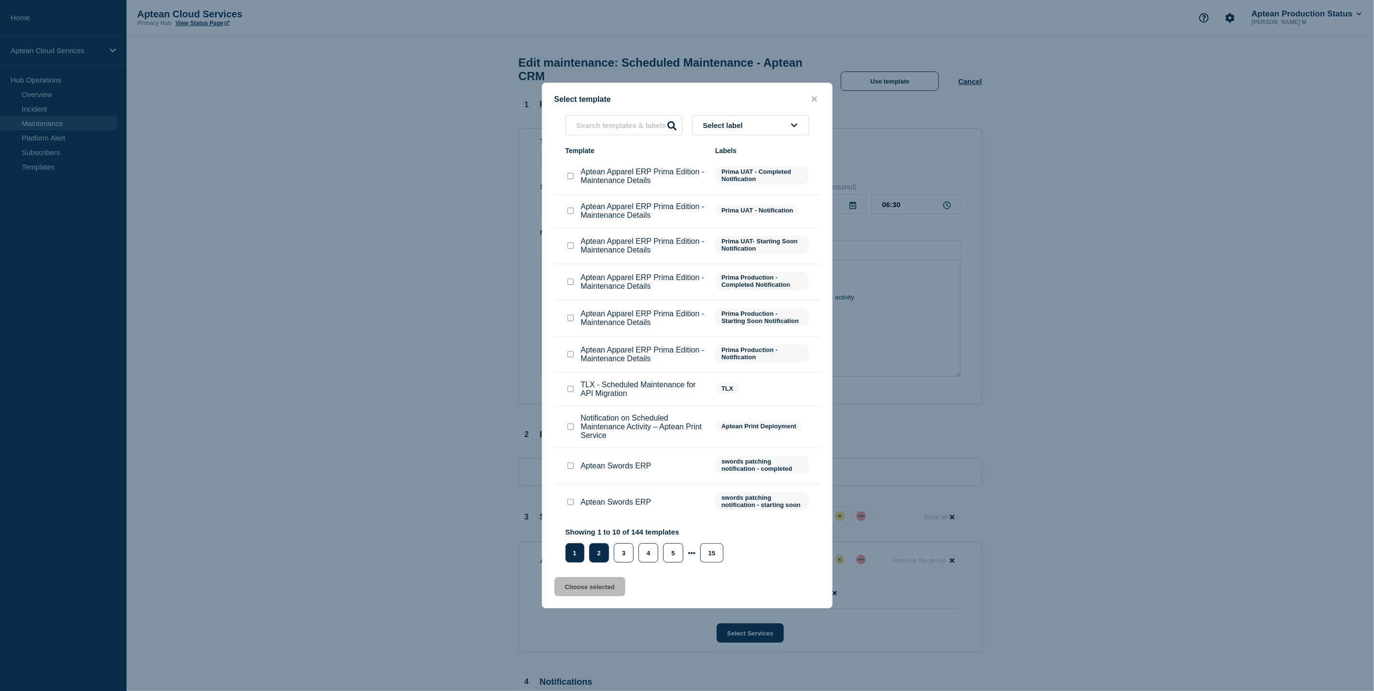
click at [603, 551] on button "2" at bounding box center [599, 552] width 20 height 19
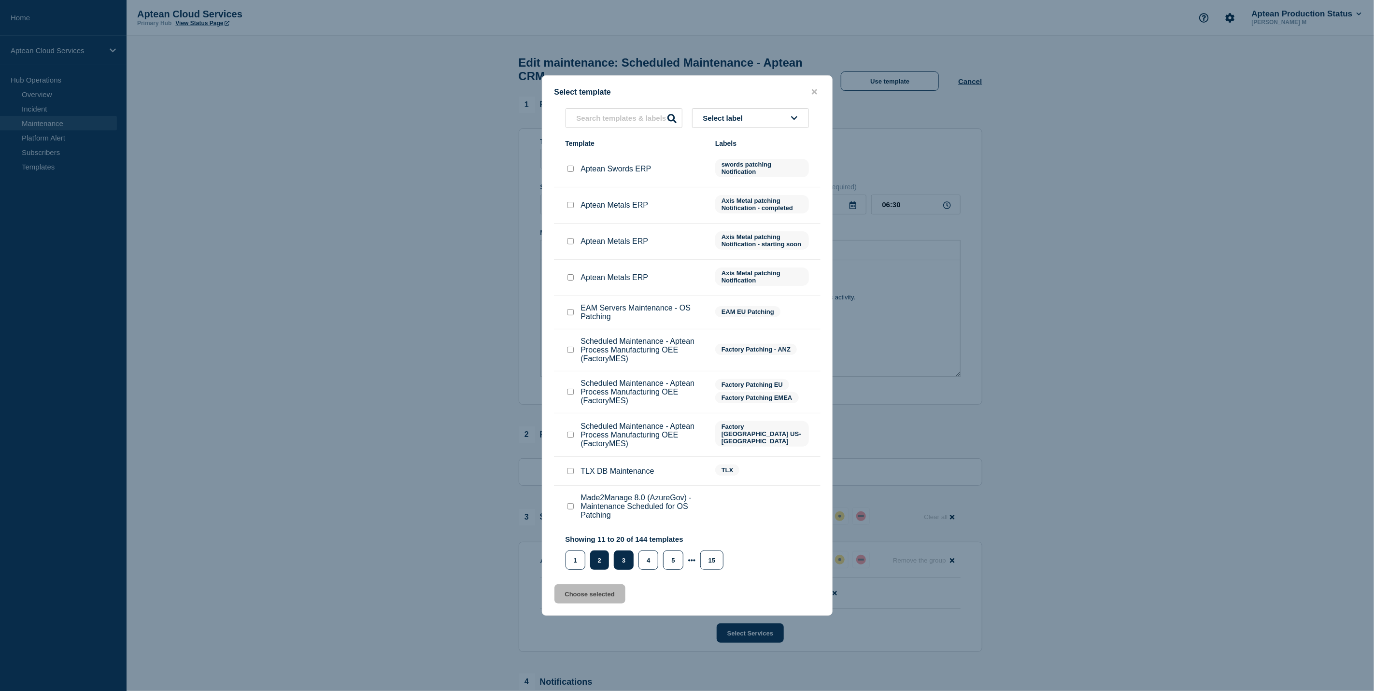
click at [616, 554] on button "3" at bounding box center [624, 560] width 20 height 19
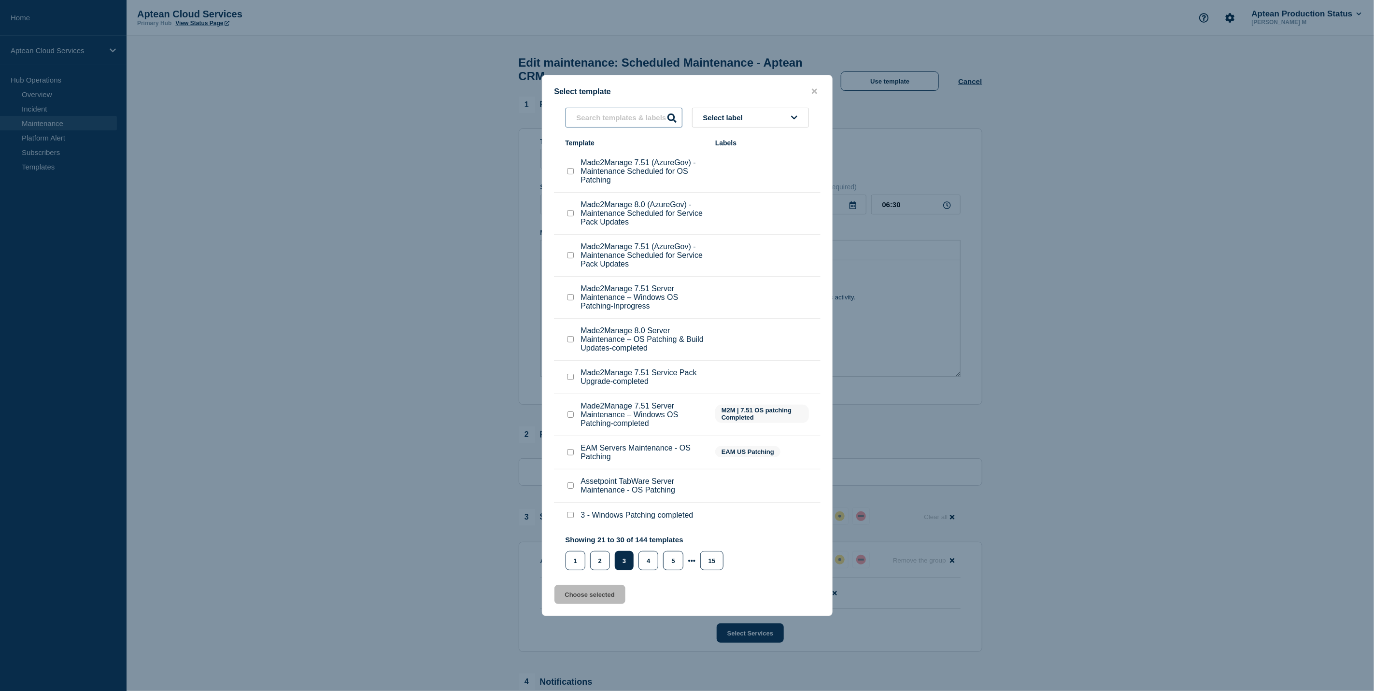
click at [640, 119] on input "text" at bounding box center [624, 118] width 117 height 20
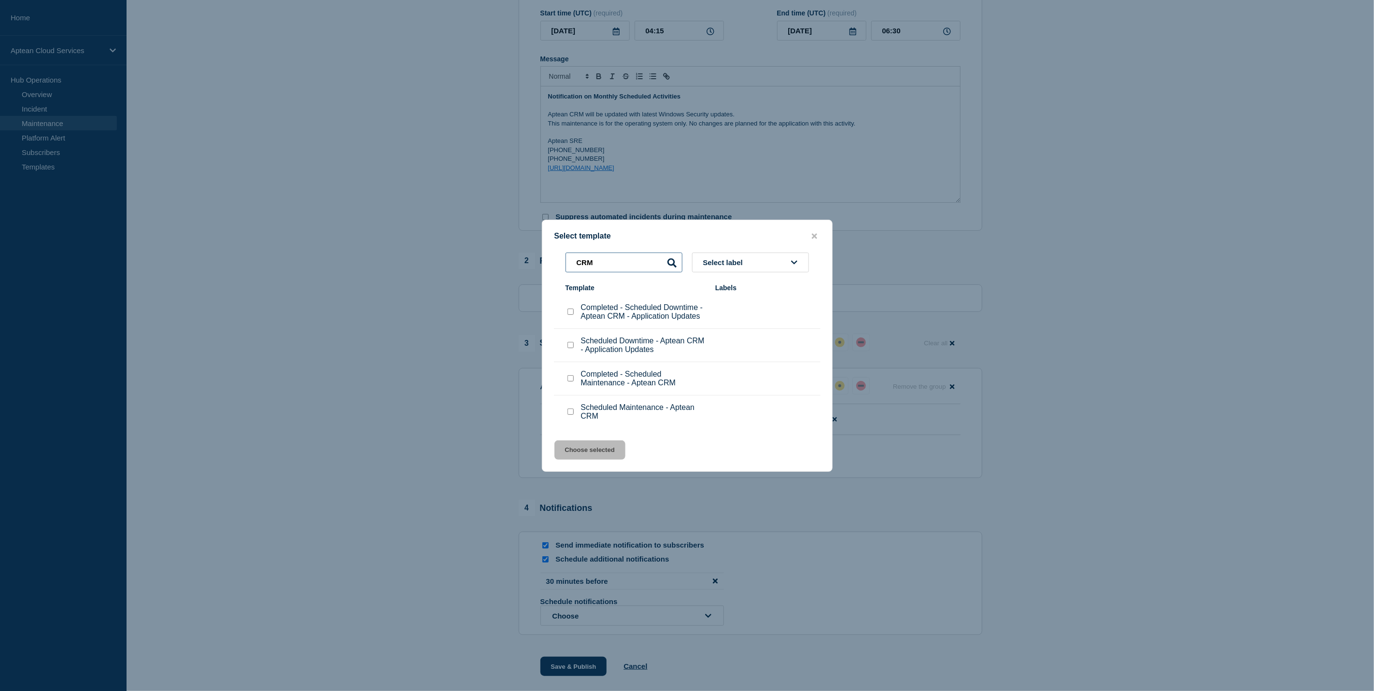
scroll to position [158, 0]
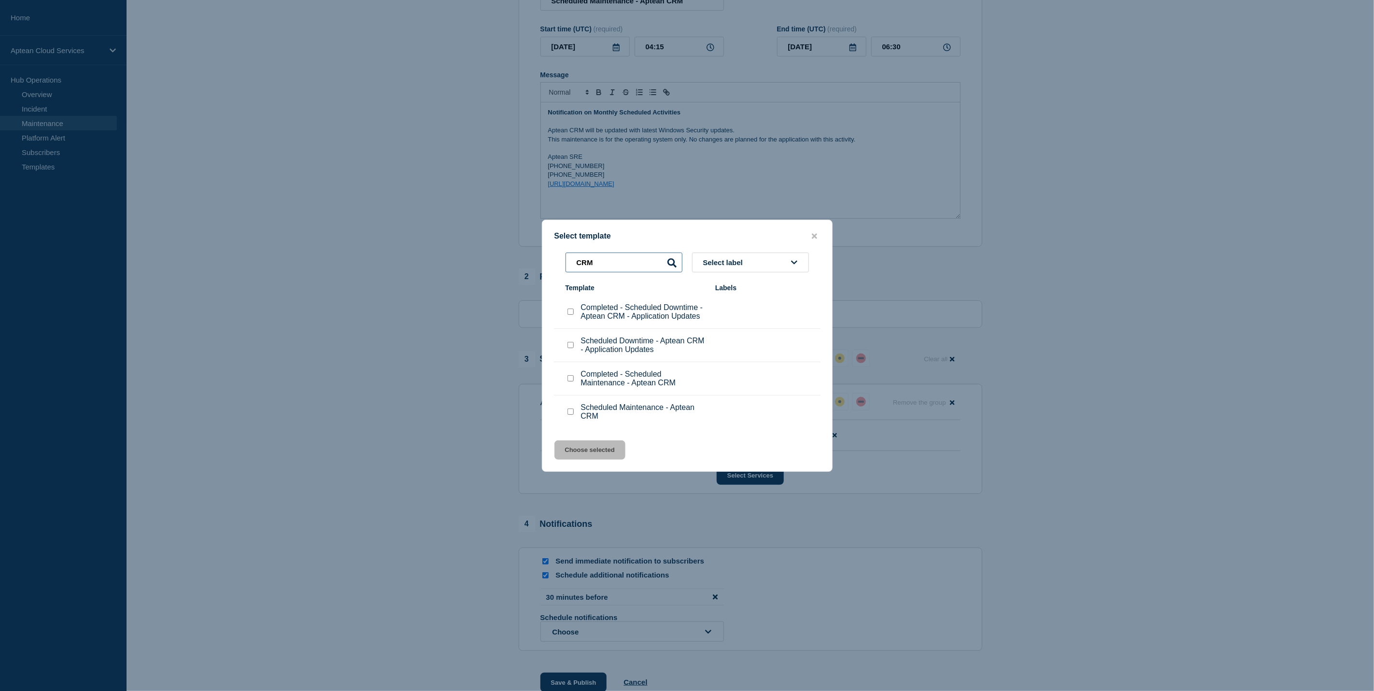
type input "CRM"
click at [571, 415] on input "Scheduled Maintenance - Aptean CRM checkbox" at bounding box center [571, 412] width 6 height 6
checkbox input "true"
click at [589, 448] on button "Choose selected" at bounding box center [590, 450] width 71 height 19
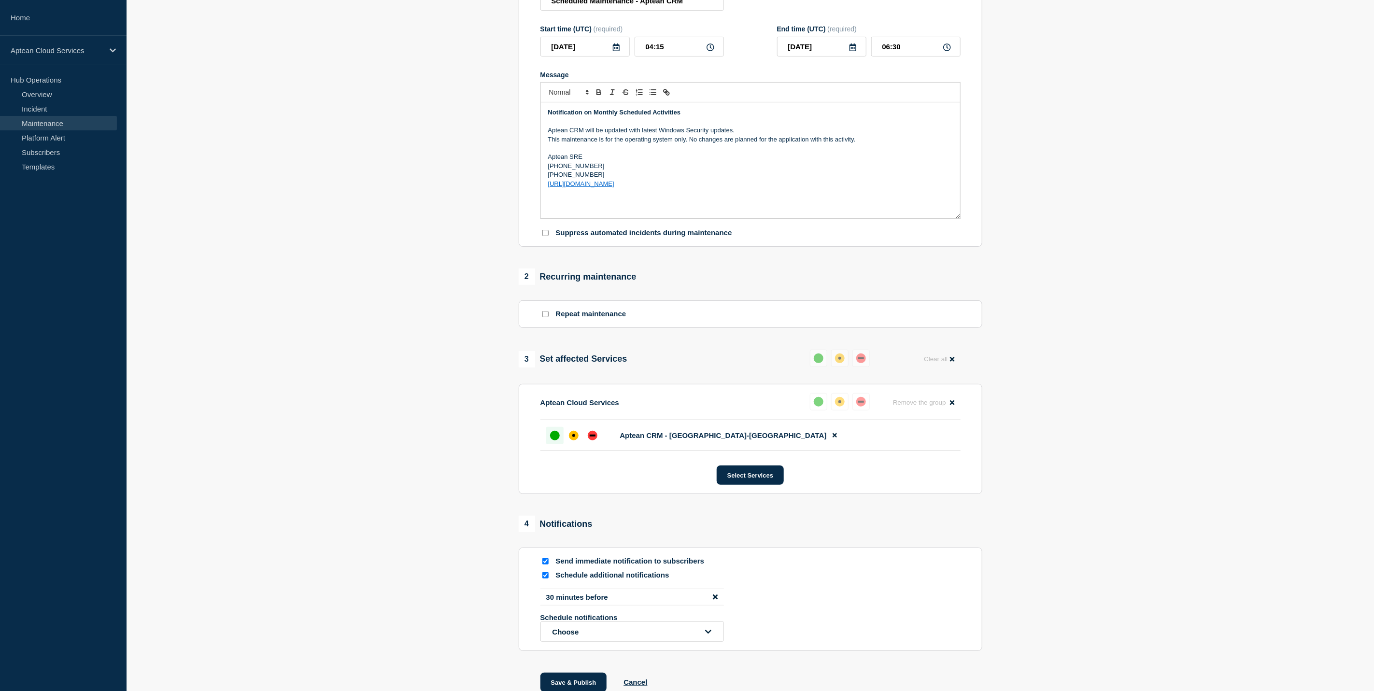
type input "06:15"
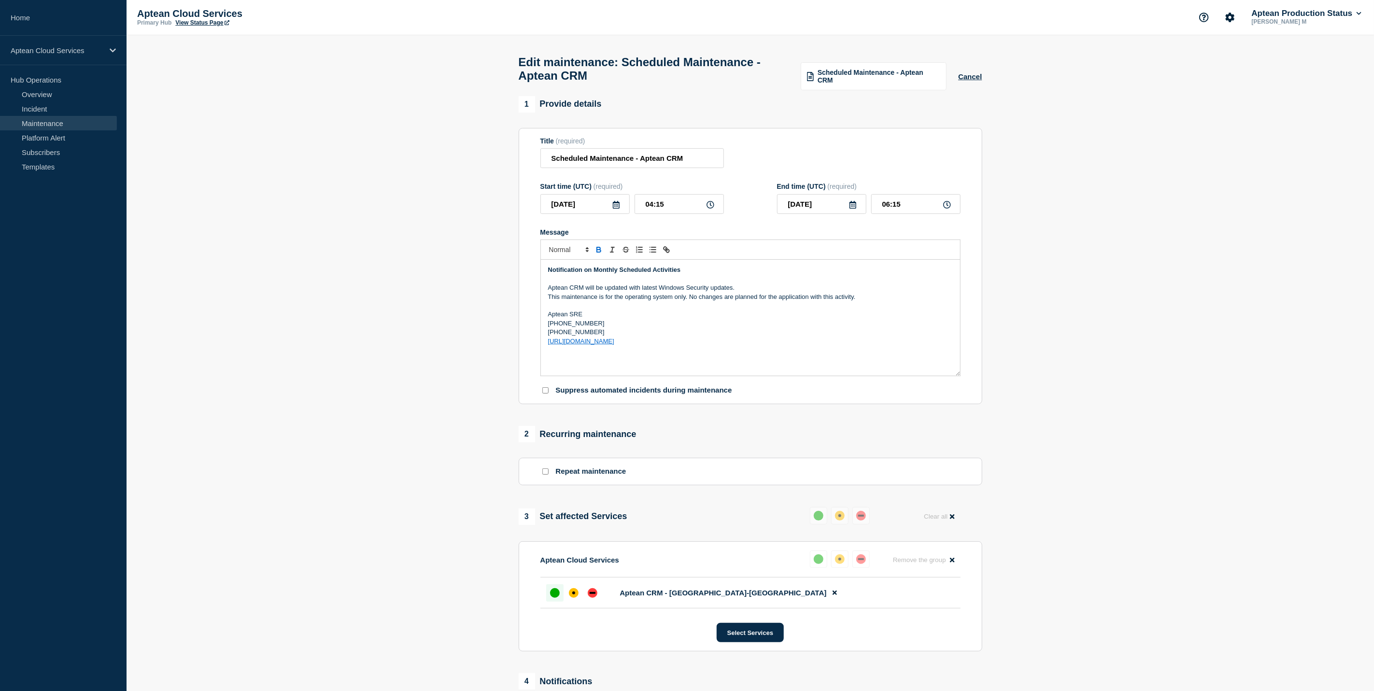
scroll to position [0, 0]
click at [970, 81] on button "Cancel" at bounding box center [970, 77] width 24 height 8
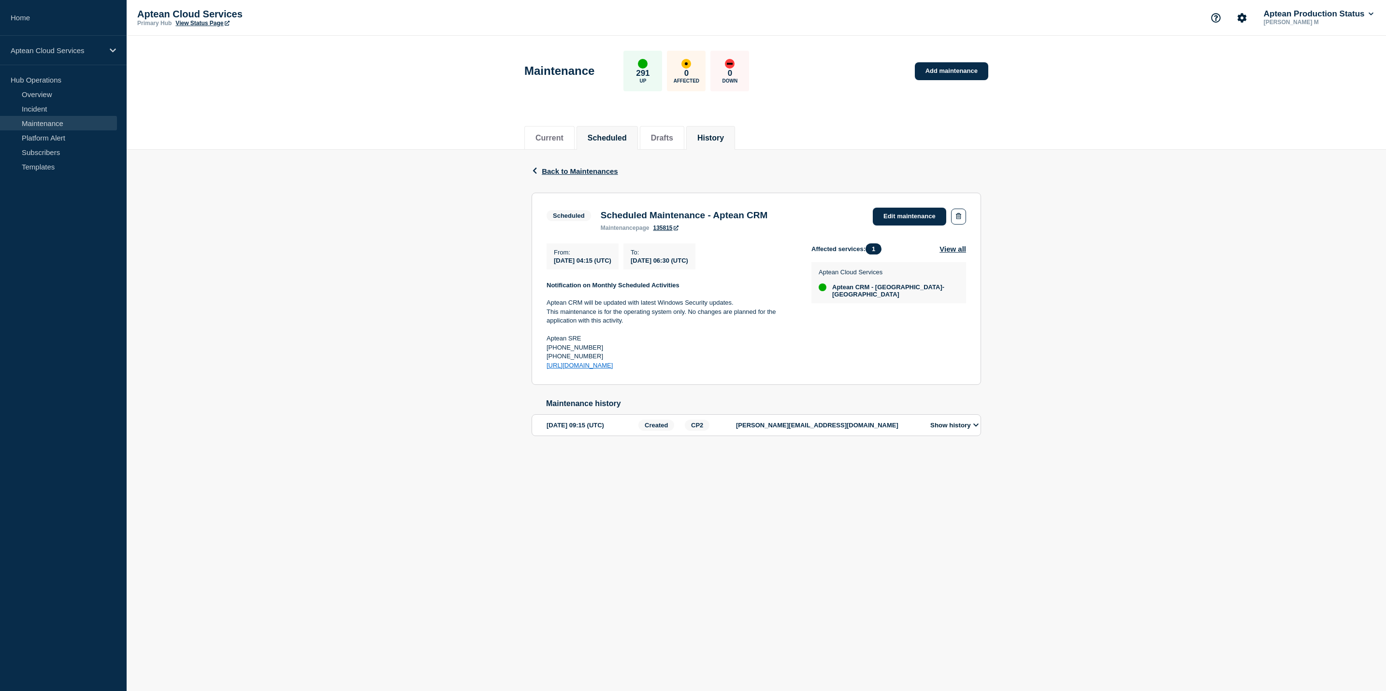
click at [716, 139] on button "History" at bounding box center [710, 138] width 27 height 9
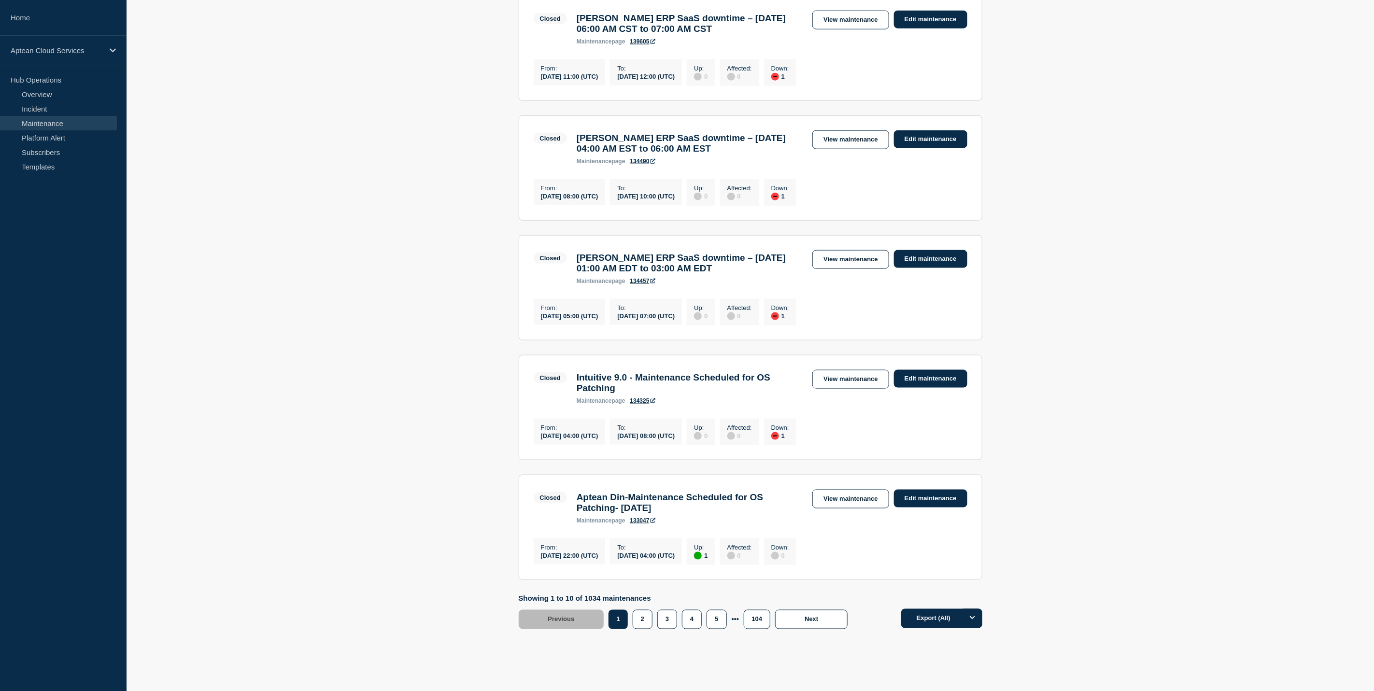
scroll to position [883, 0]
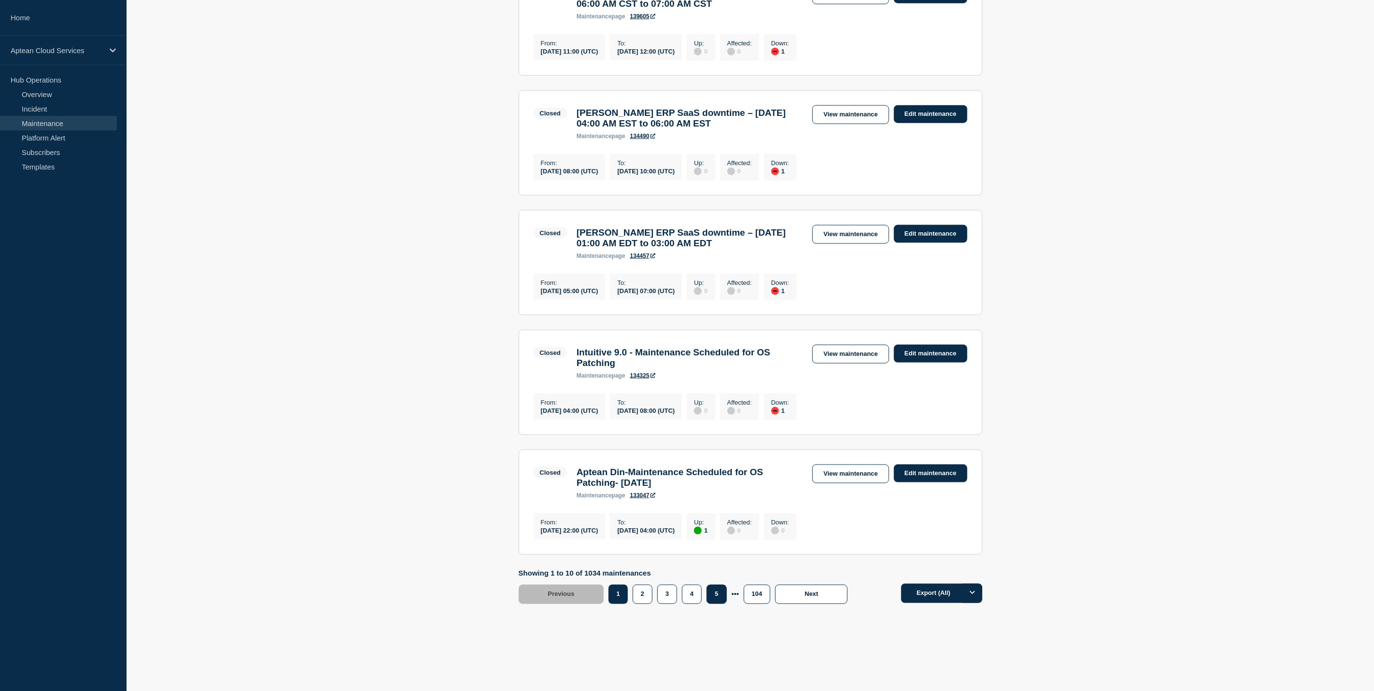
click at [726, 600] on button "5" at bounding box center [717, 594] width 20 height 19
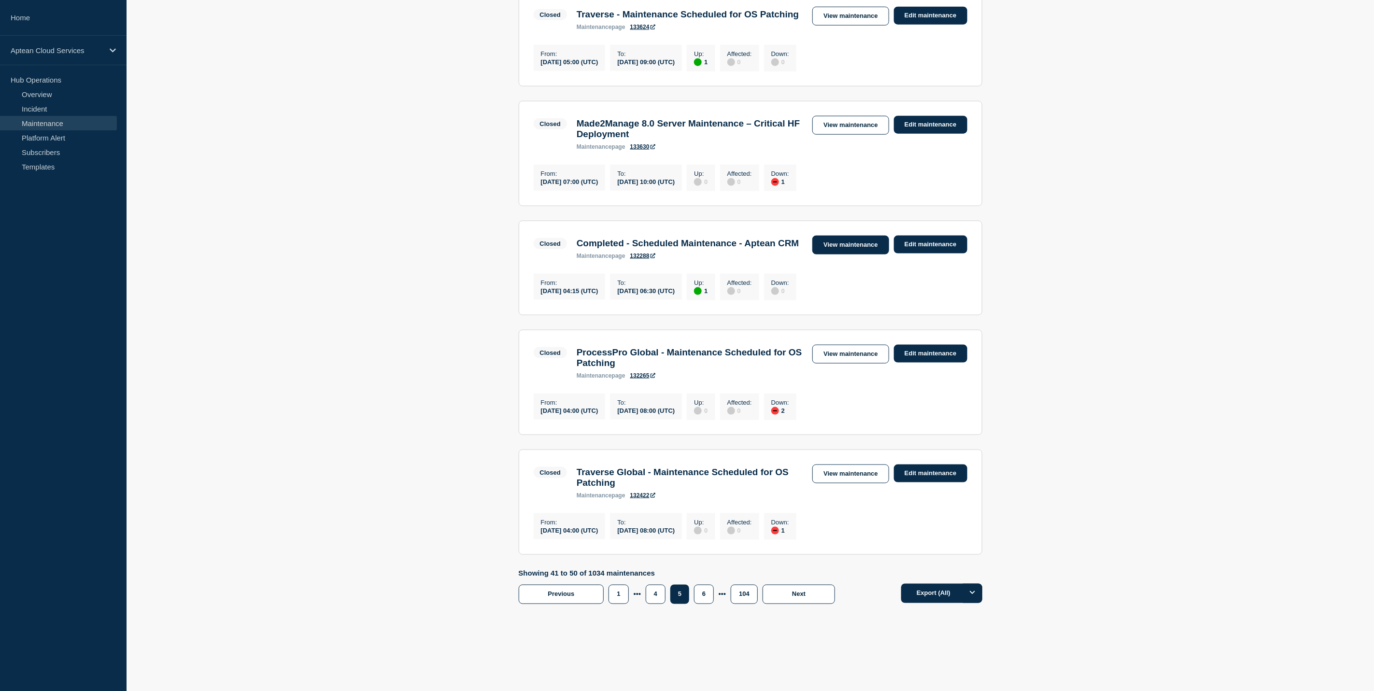
click at [827, 236] on link "View maintenance" at bounding box center [851, 245] width 76 height 19
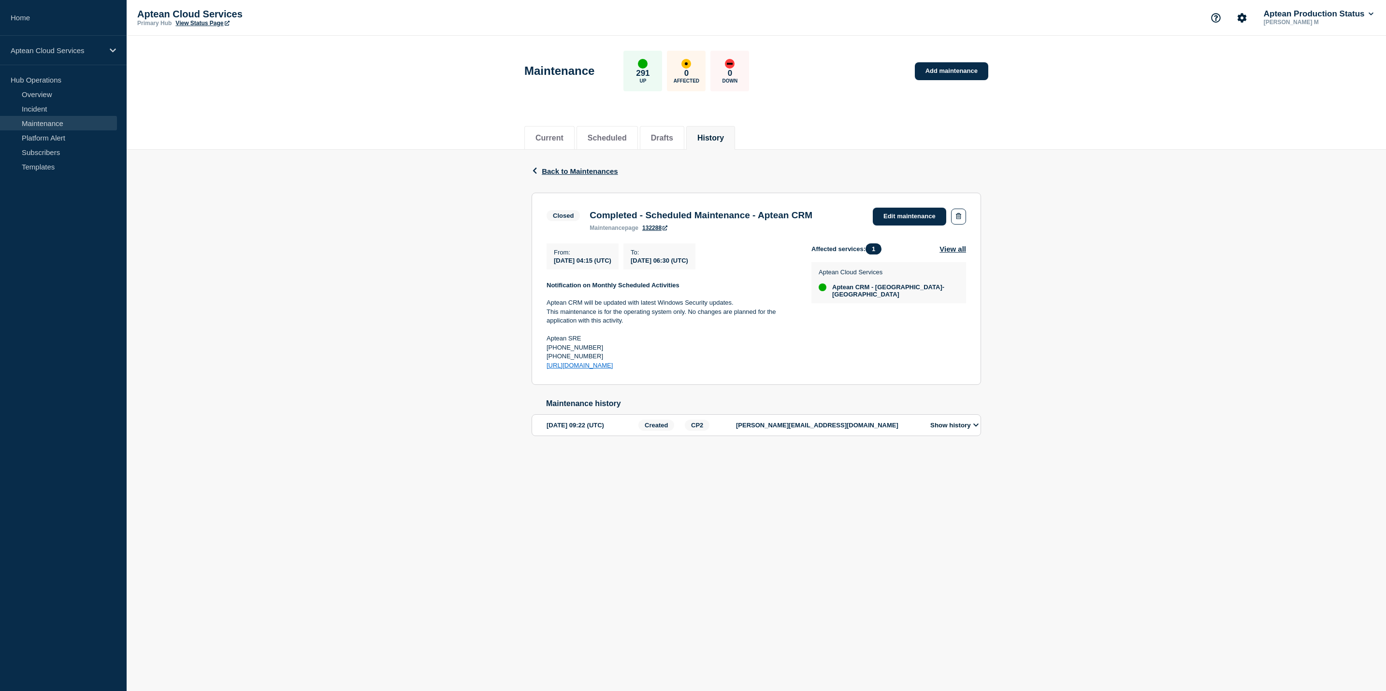
click at [976, 429] on icon at bounding box center [976, 425] width 6 height 6
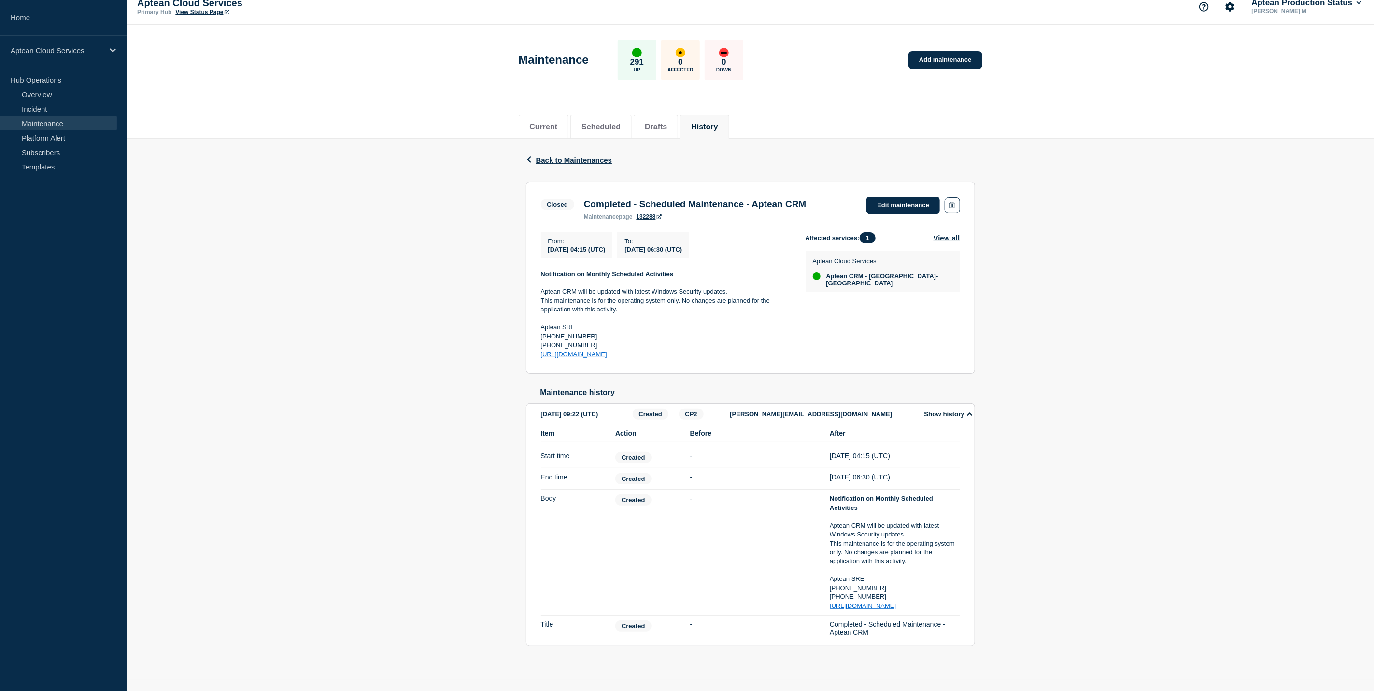
scroll to position [18, 0]
click at [949, 415] on button "Show history" at bounding box center [949, 414] width 54 height 8
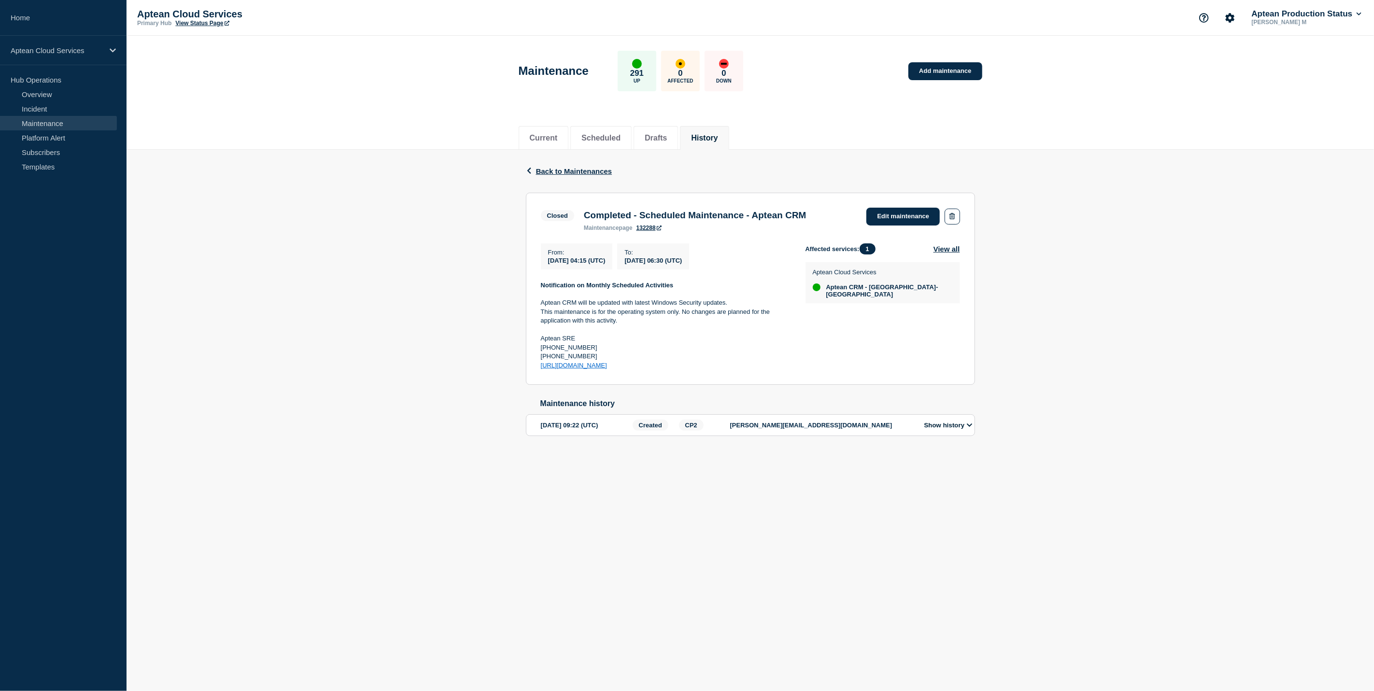
scroll to position [0, 0]
click at [614, 128] on li "Scheduled" at bounding box center [606, 138] width 61 height 24
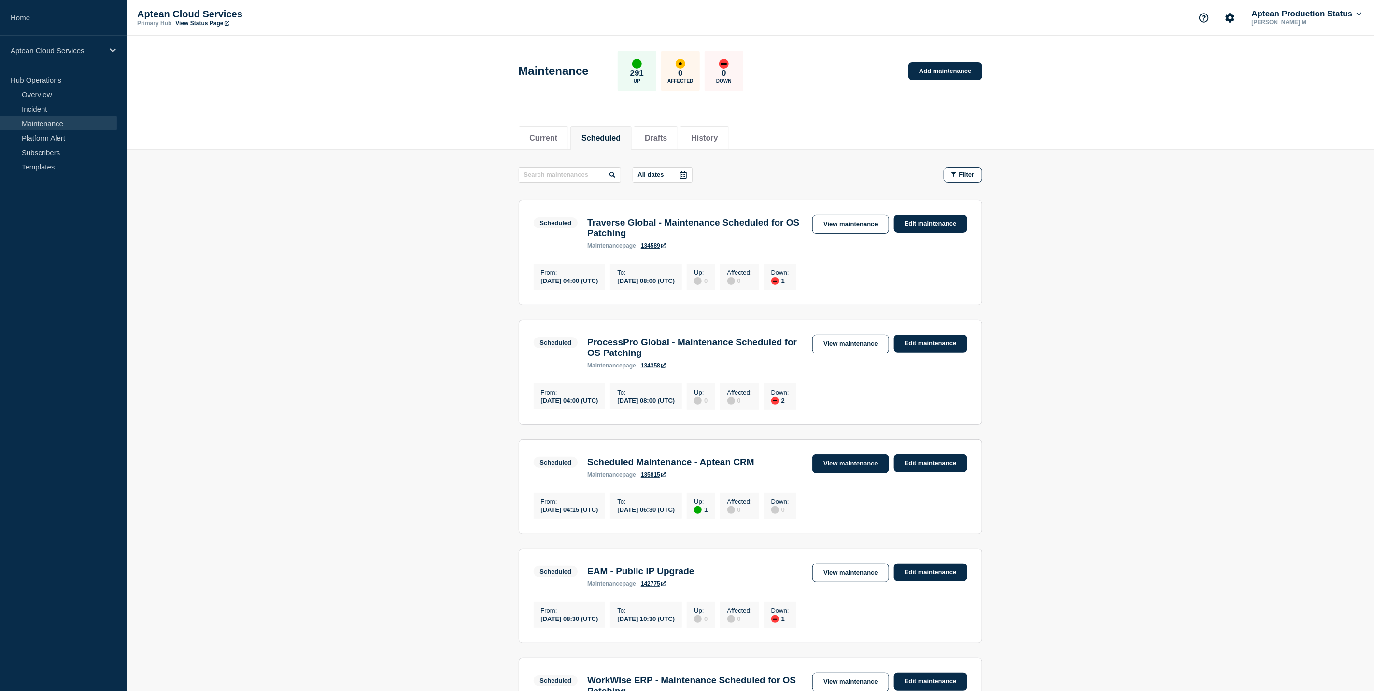
click at [835, 473] on link "View maintenance" at bounding box center [851, 464] width 76 height 19
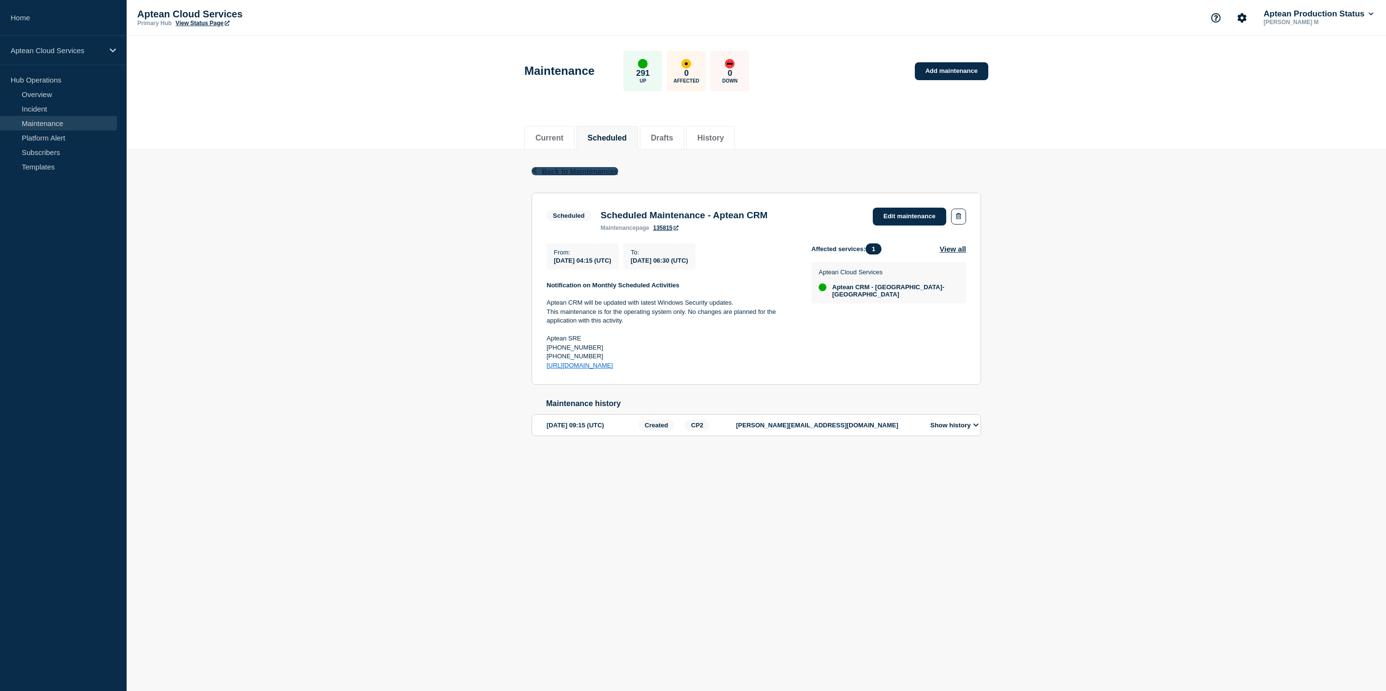
click at [572, 168] on span "Back to Maintenances" at bounding box center [580, 171] width 76 height 8
